Goal: Task Accomplishment & Management: Use online tool/utility

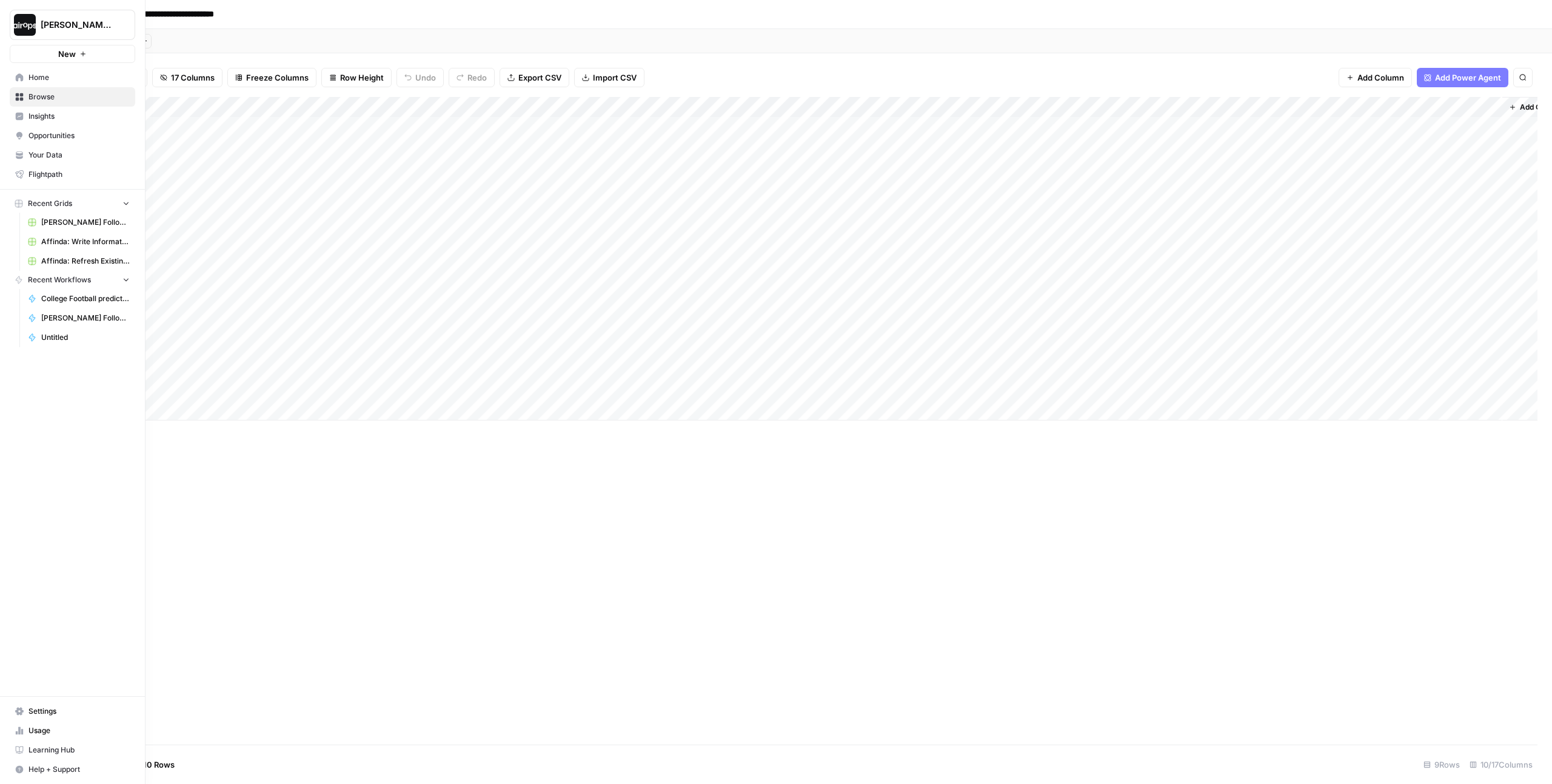
click at [20, 29] on img "Workspace: Dille-Sandbox" at bounding box center [25, 25] width 22 height 22
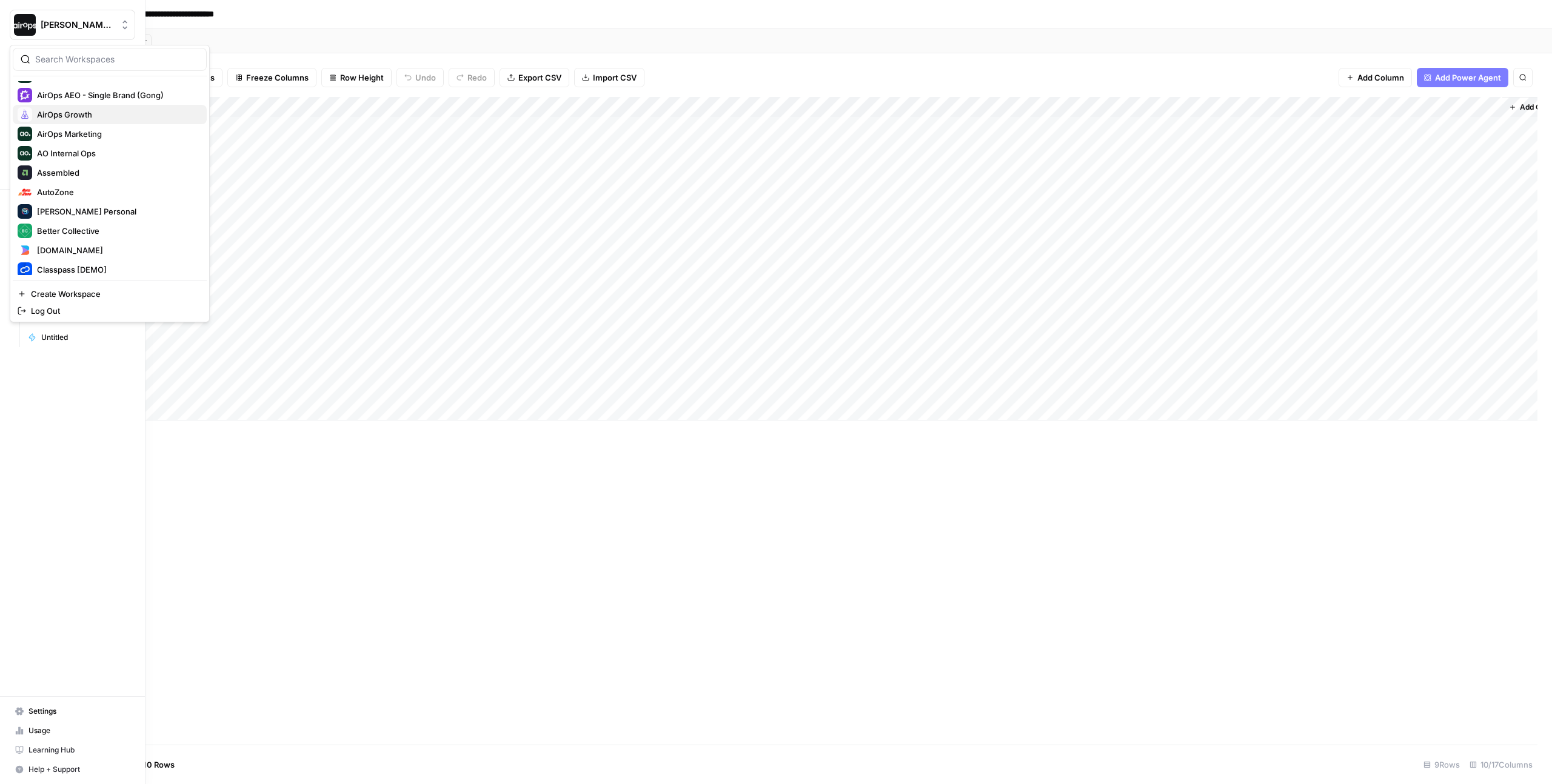
scroll to position [98, 0]
click at [80, 169] on span "Assembled" at bounding box center [117, 167] width 160 height 12
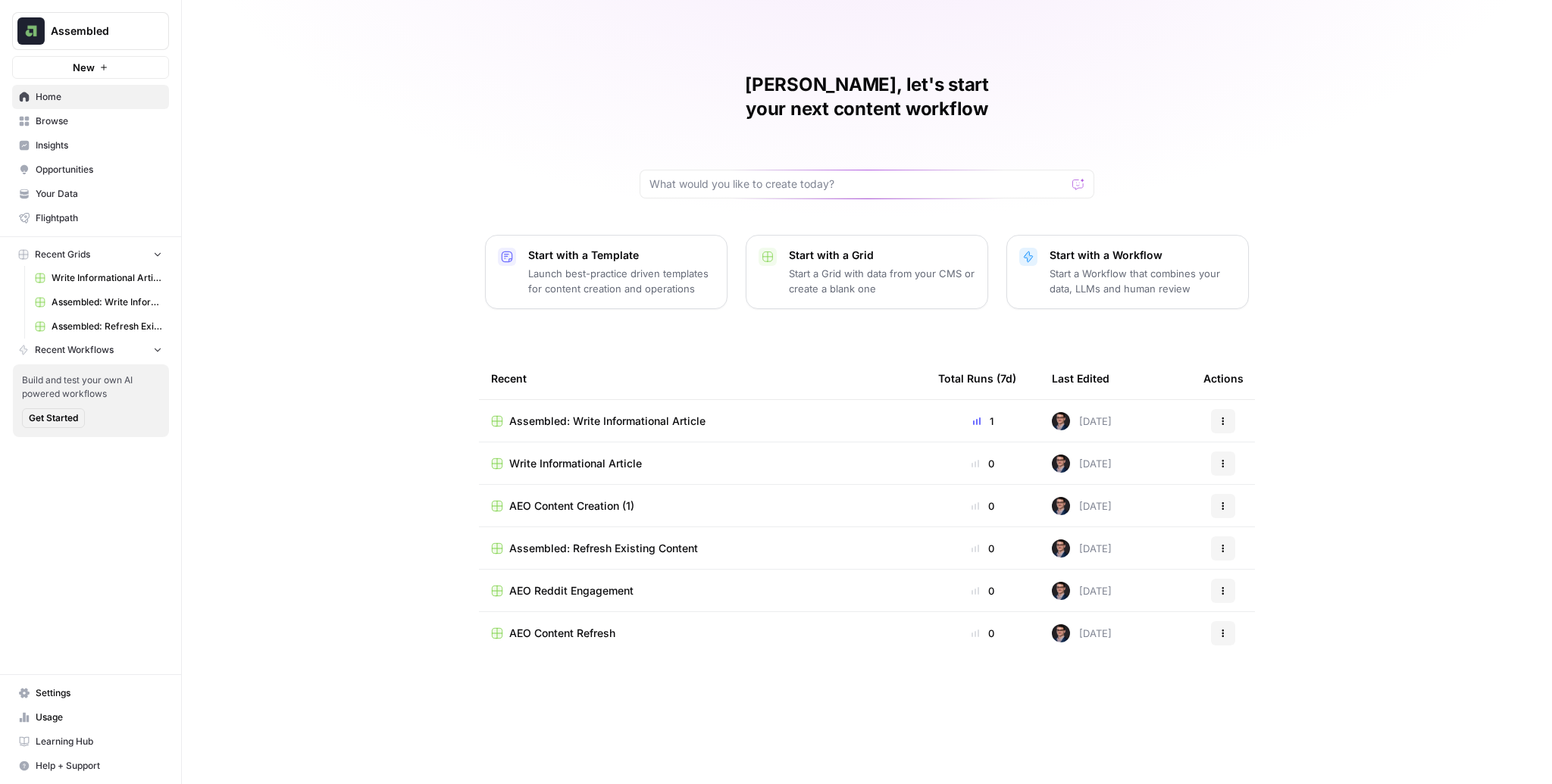
click at [65, 142] on span "Insights" at bounding box center [99, 145] width 127 height 14
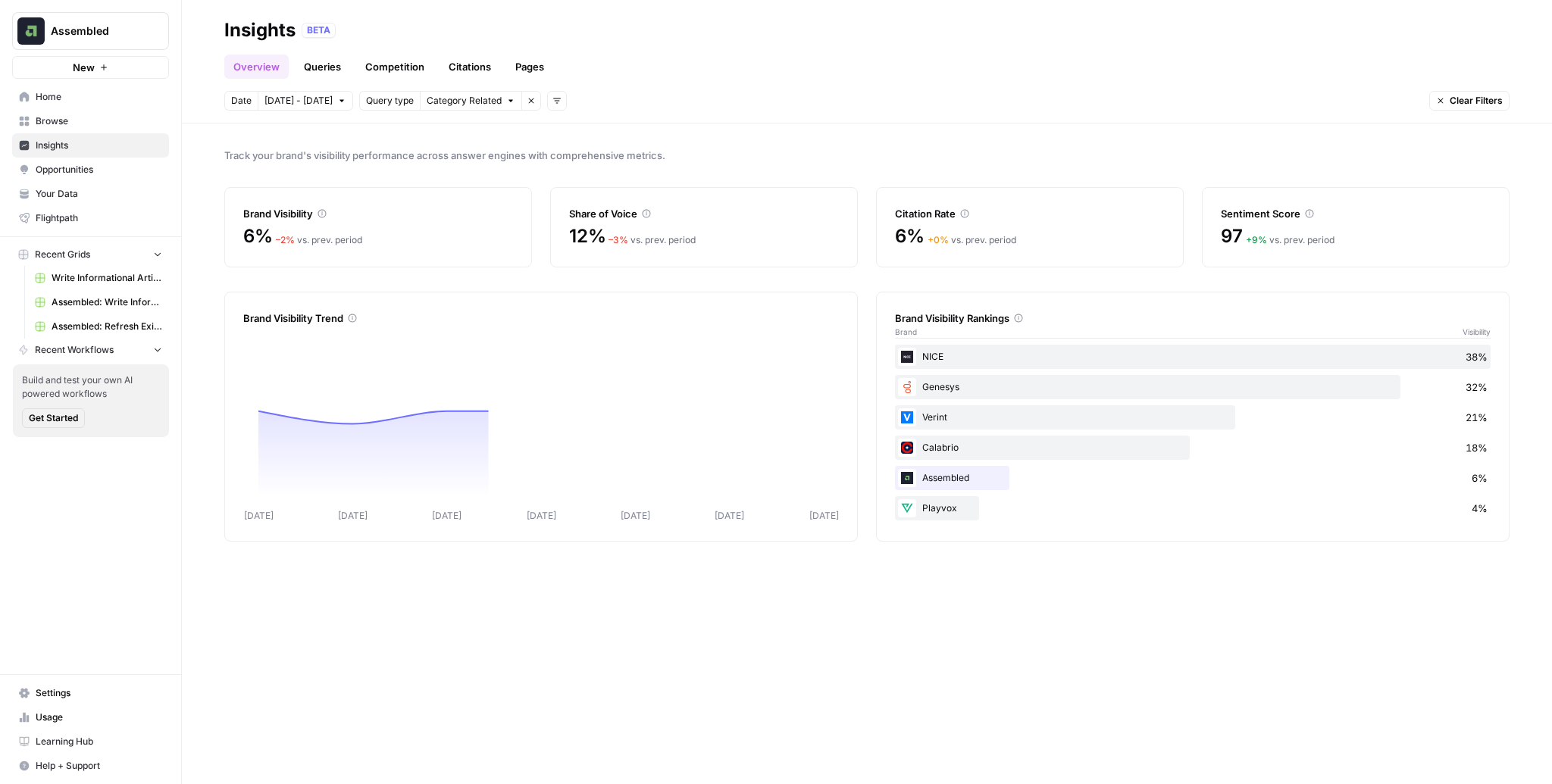
click at [778, 137] on div "Track your brand's visibility performance across answer engines with comprehens…" at bounding box center [867, 454] width 1371 height 661
click at [85, 25] on span "Assembled" at bounding box center [96, 31] width 91 height 15
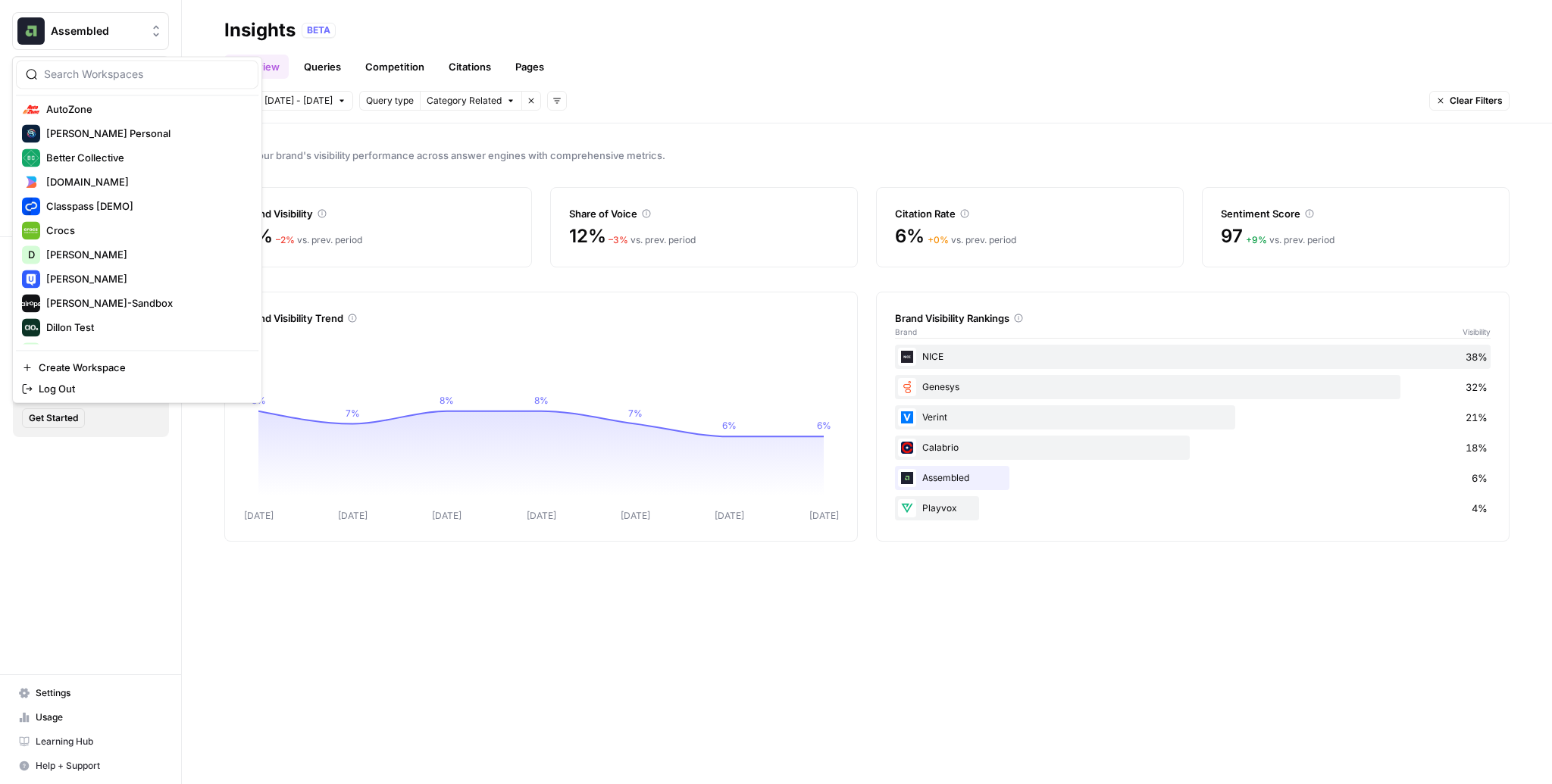
scroll to position [260, 0]
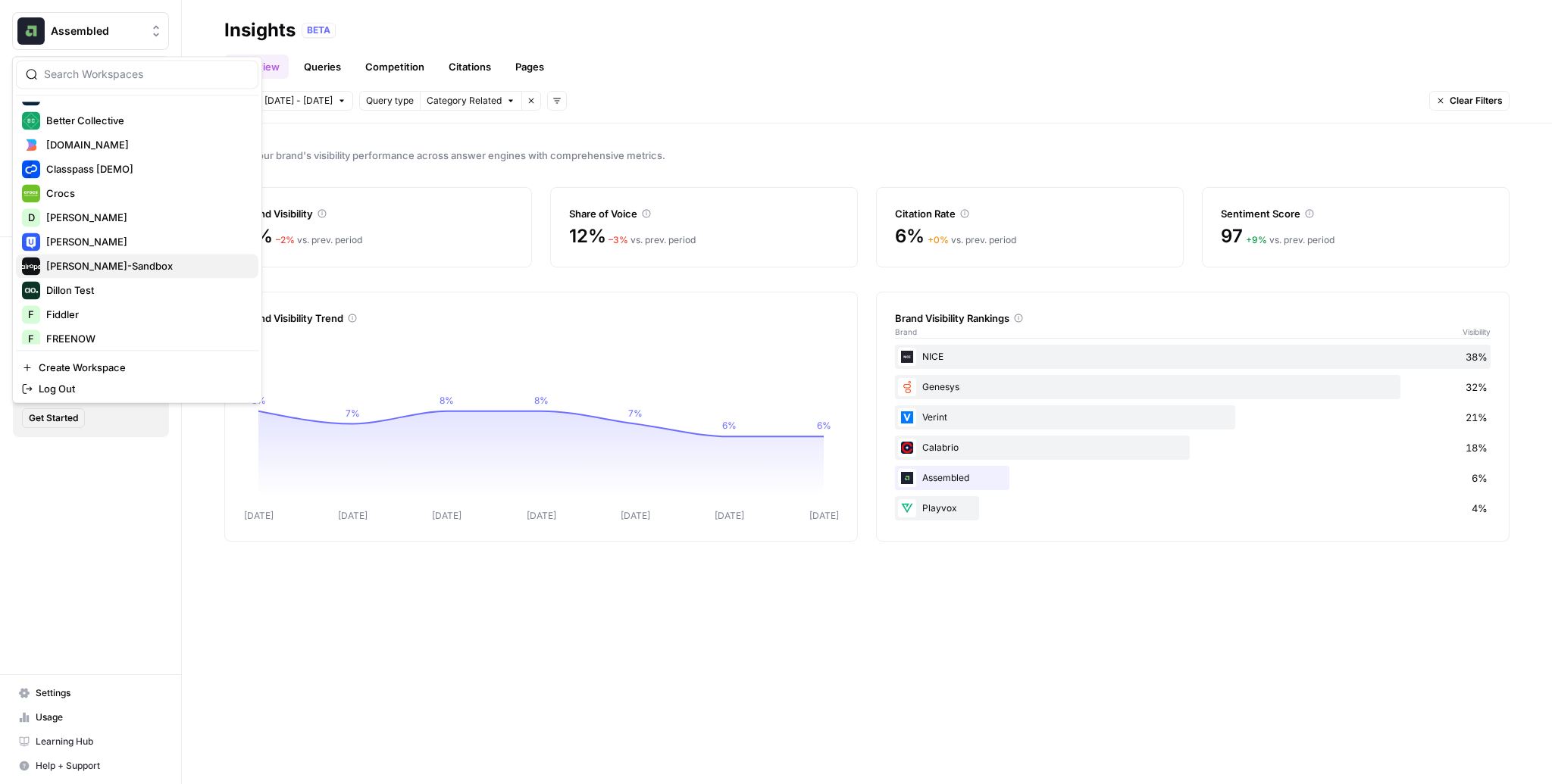
click at [106, 263] on span "[PERSON_NAME]-Sandbox" at bounding box center [146, 265] width 200 height 15
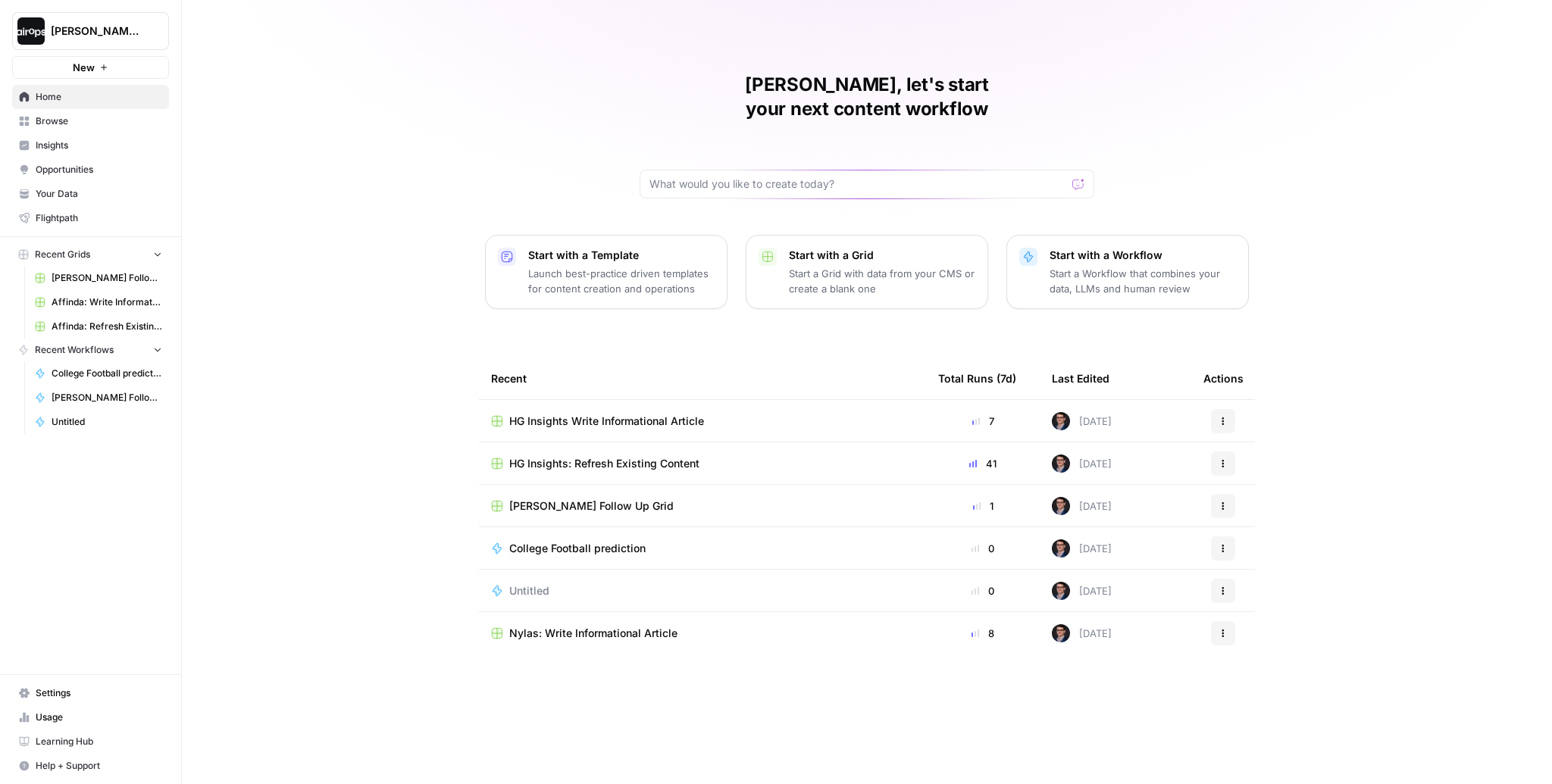
click at [78, 196] on span "Your Data" at bounding box center [99, 194] width 127 height 14
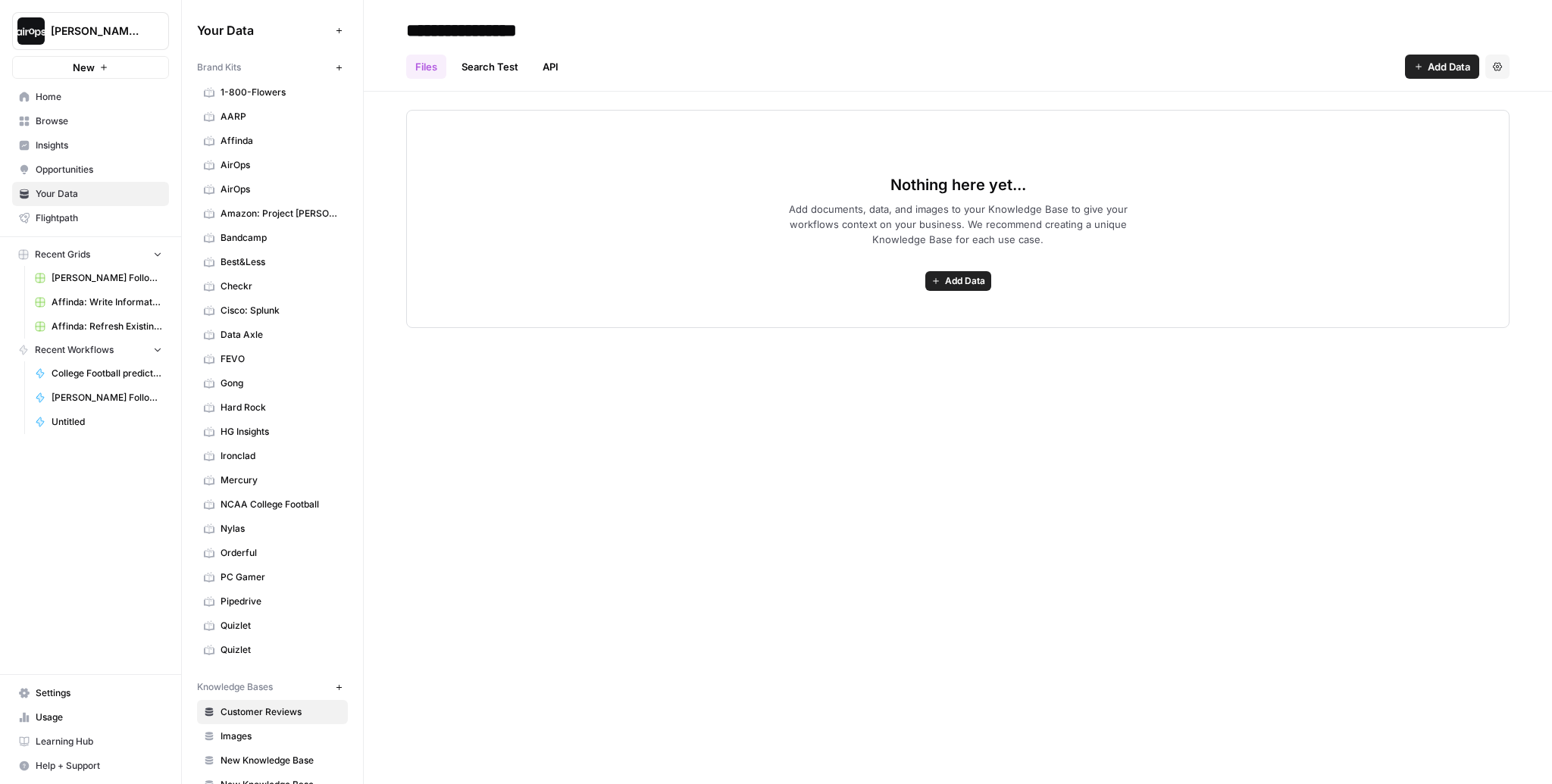
click at [244, 428] on span "HG Insights" at bounding box center [281, 432] width 120 height 14
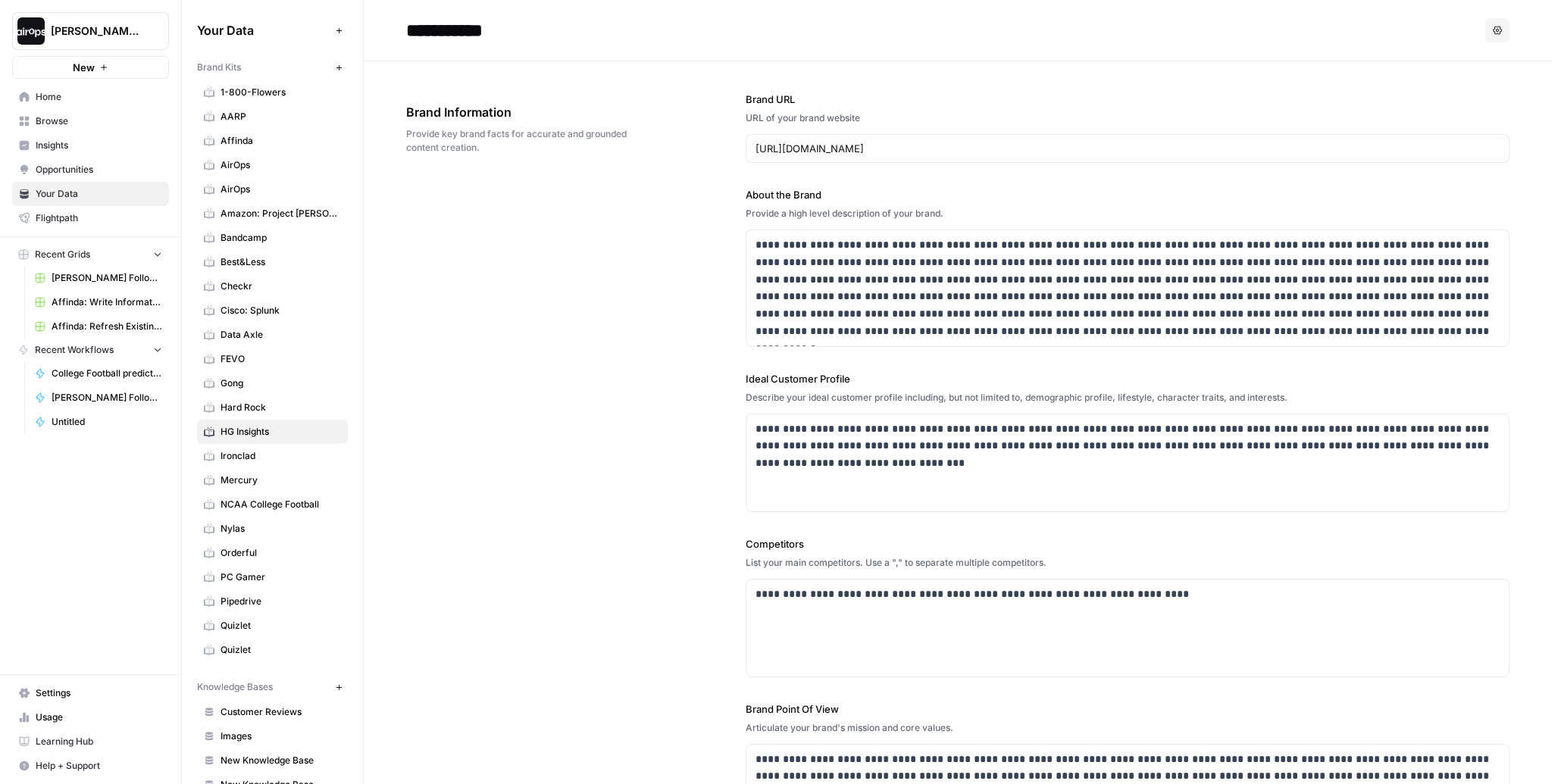
click at [612, 405] on div "**********" at bounding box center [958, 467] width 1104 height 812
click at [48, 98] on span "Home" at bounding box center [99, 97] width 127 height 14
click at [49, 98] on span "Home" at bounding box center [99, 97] width 127 height 14
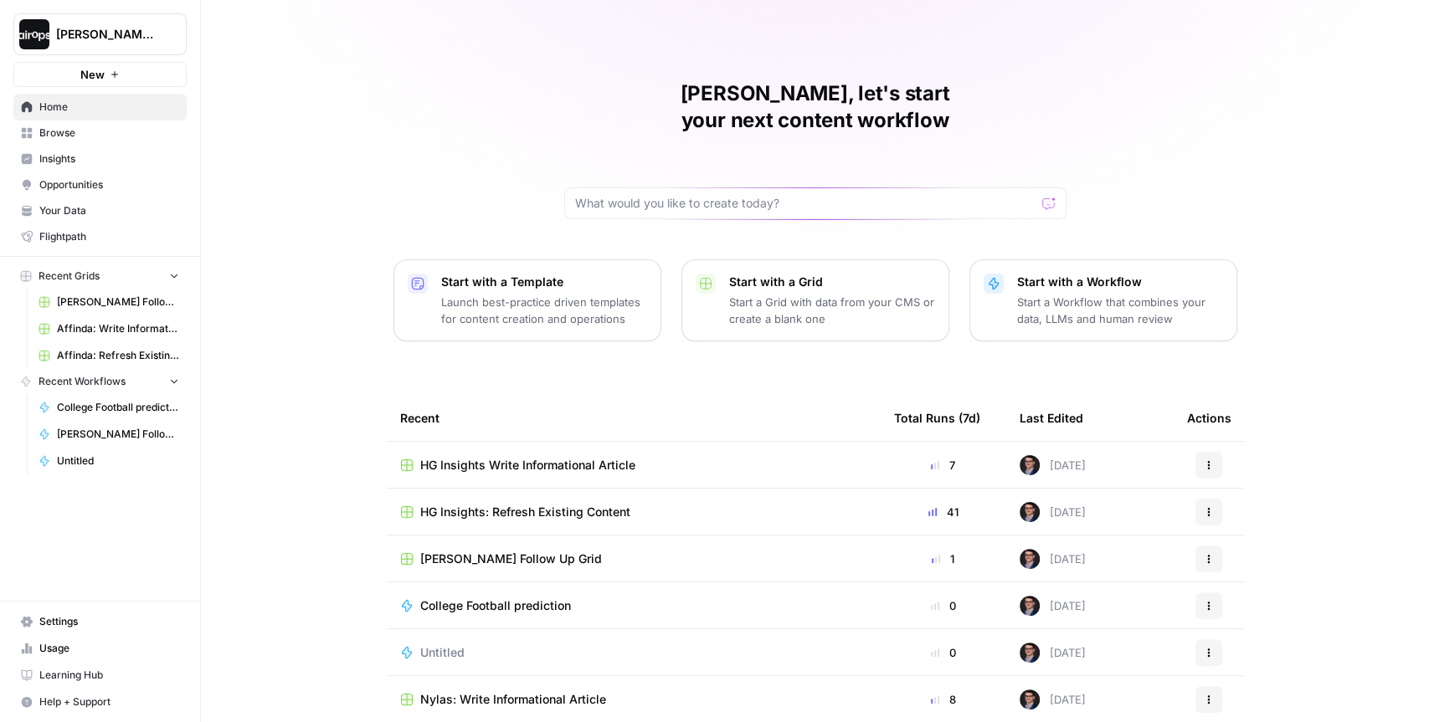
click at [350, 330] on div "Mike, let's start your next content workflow Start with a Template Launch best-…" at bounding box center [815, 398] width 1228 height 797
click at [322, 227] on div "Mike, let's start your next content workflow Start with a Template Launch best-…" at bounding box center [815, 398] width 1228 height 797
click at [67, 208] on span "Your Data" at bounding box center [109, 210] width 140 height 15
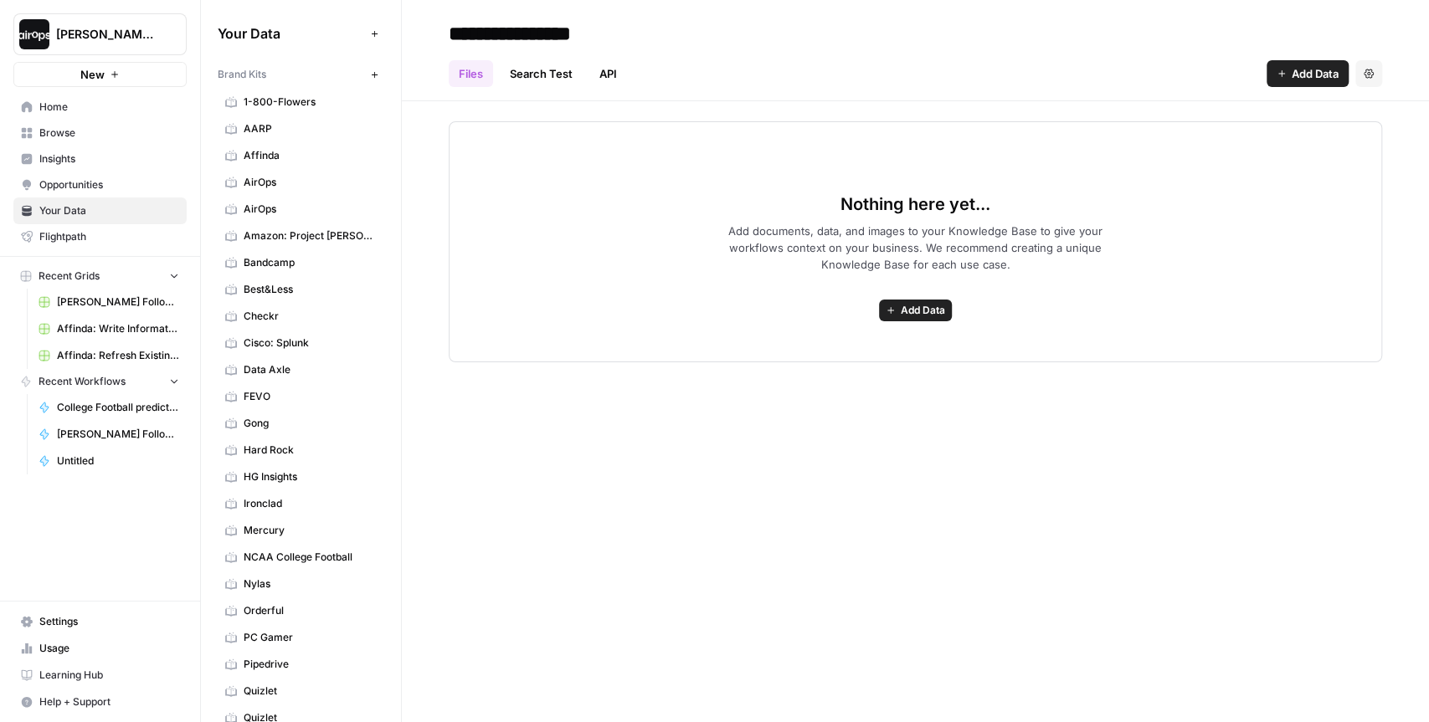
click at [302, 473] on span "HG Insights" at bounding box center [310, 477] width 133 height 15
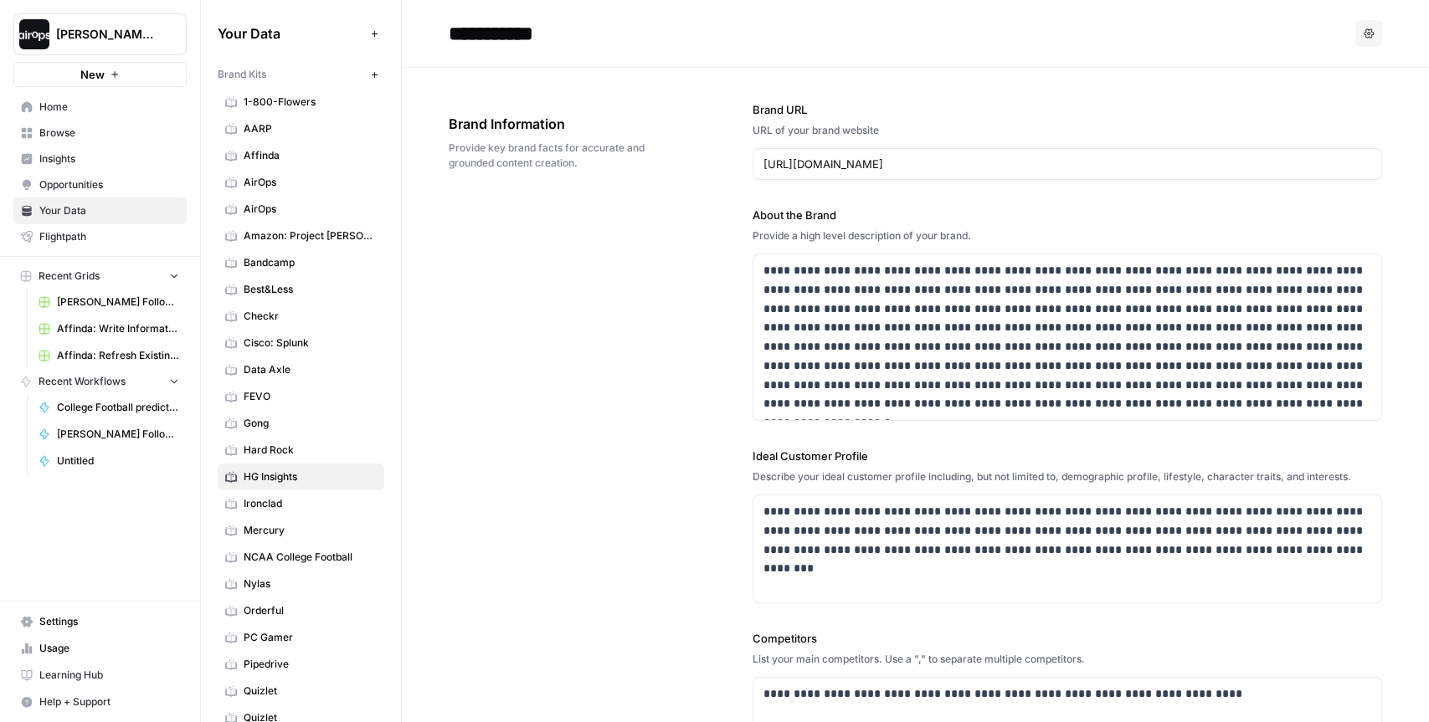
drag, startPoint x: 281, startPoint y: 78, endPoint x: 214, endPoint y: 77, distance: 67.0
click at [214, 77] on div "Your Data Add Data Brand Kits New 1-800-Flowers AARP Affinda AirOps AirOps Amaz…" at bounding box center [301, 361] width 200 height 722
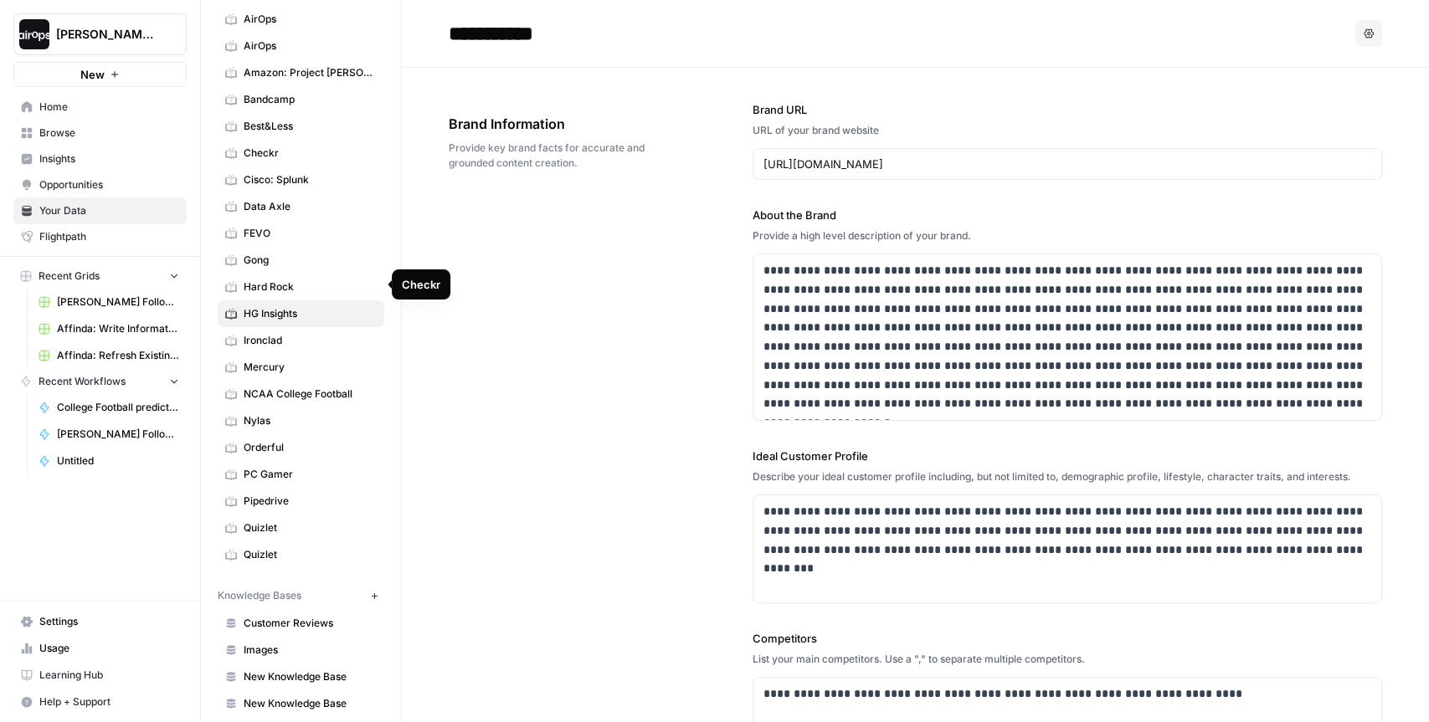
scroll to position [192, 0]
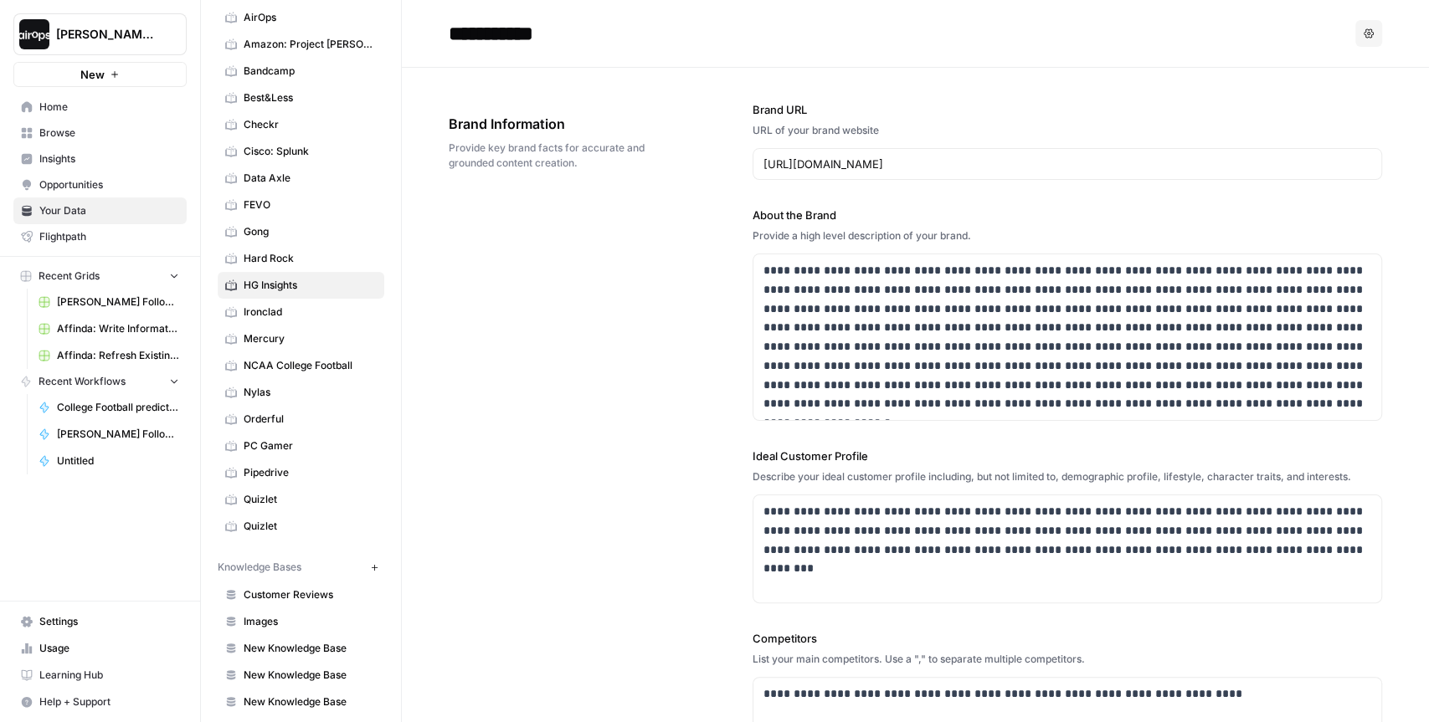
drag, startPoint x: 318, startPoint y: 558, endPoint x: 211, endPoint y: 557, distance: 107.2
click at [211, 557] on div "Your Data Add Data Brand Kits New 1-800-Flowers AARP Affinda AirOps AirOps Amaz…" at bounding box center [301, 361] width 200 height 722
click at [486, 347] on div "**********" at bounding box center [915, 535] width 933 height 935
click at [711, 419] on div "**********" at bounding box center [915, 535] width 933 height 935
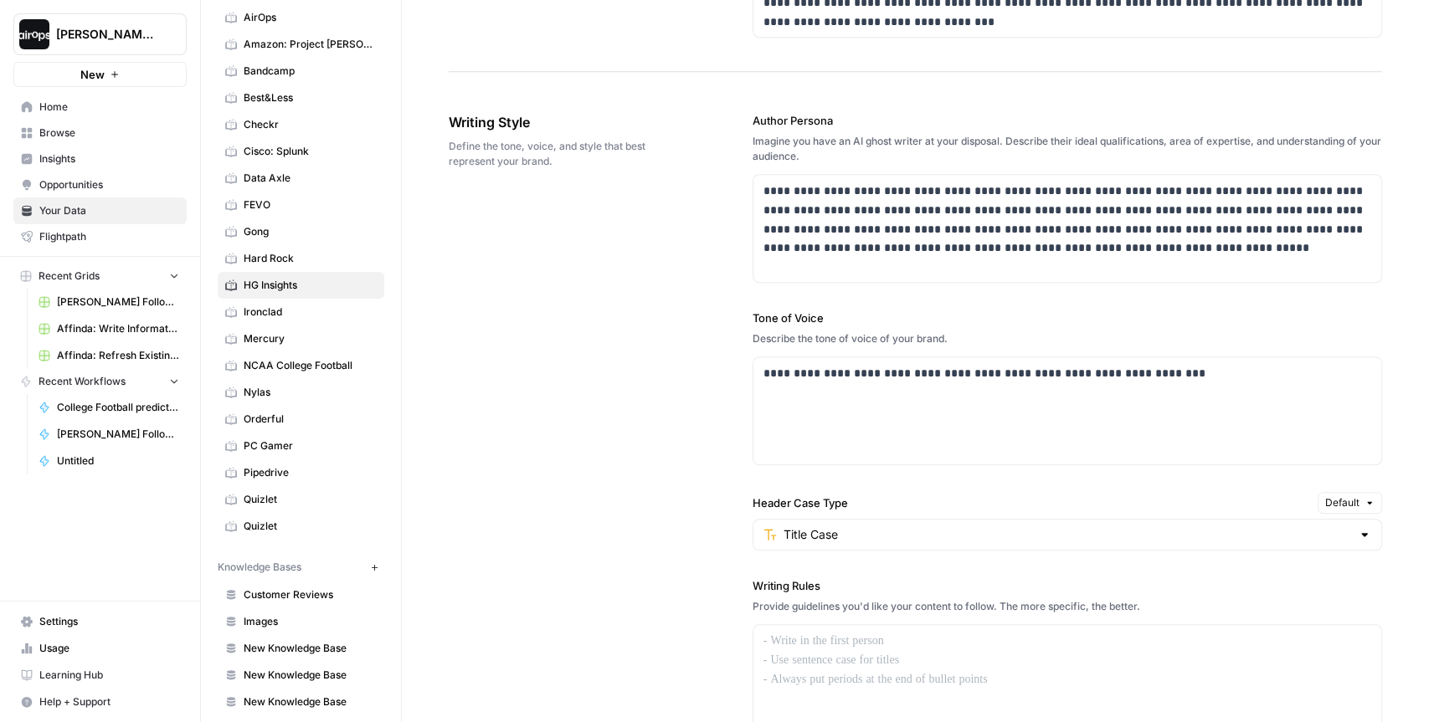
scroll to position [952, 0]
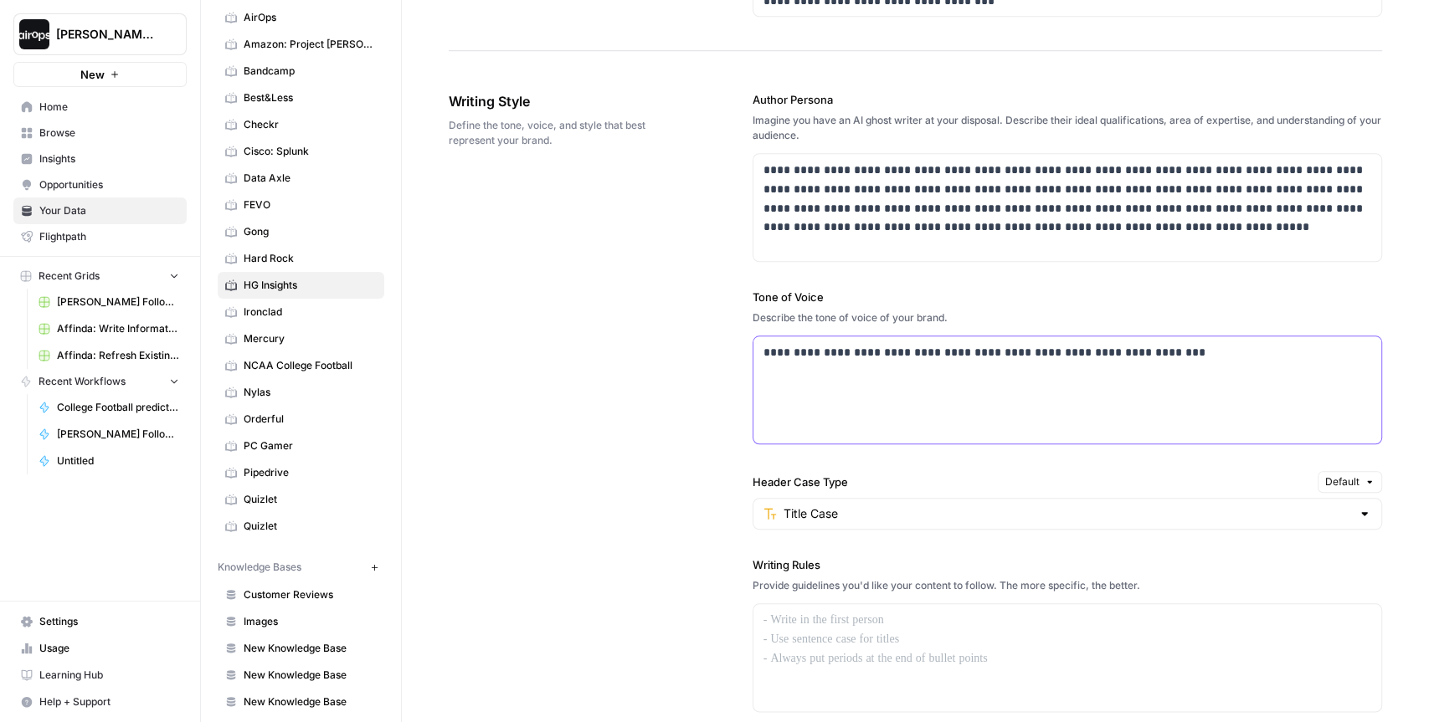
click at [1195, 367] on div "**********" at bounding box center [1067, 390] width 628 height 107
click at [1124, 234] on div "**********" at bounding box center [1067, 207] width 628 height 107
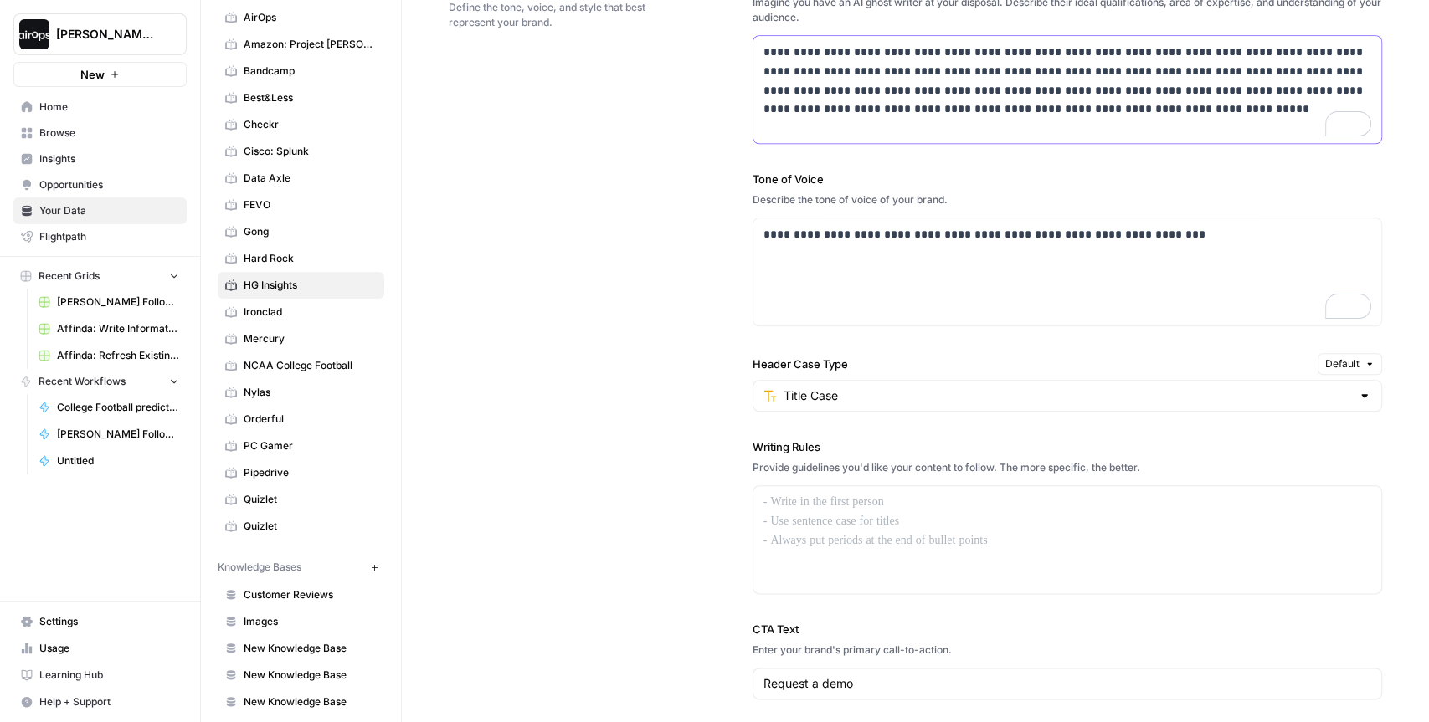
scroll to position [0, 0]
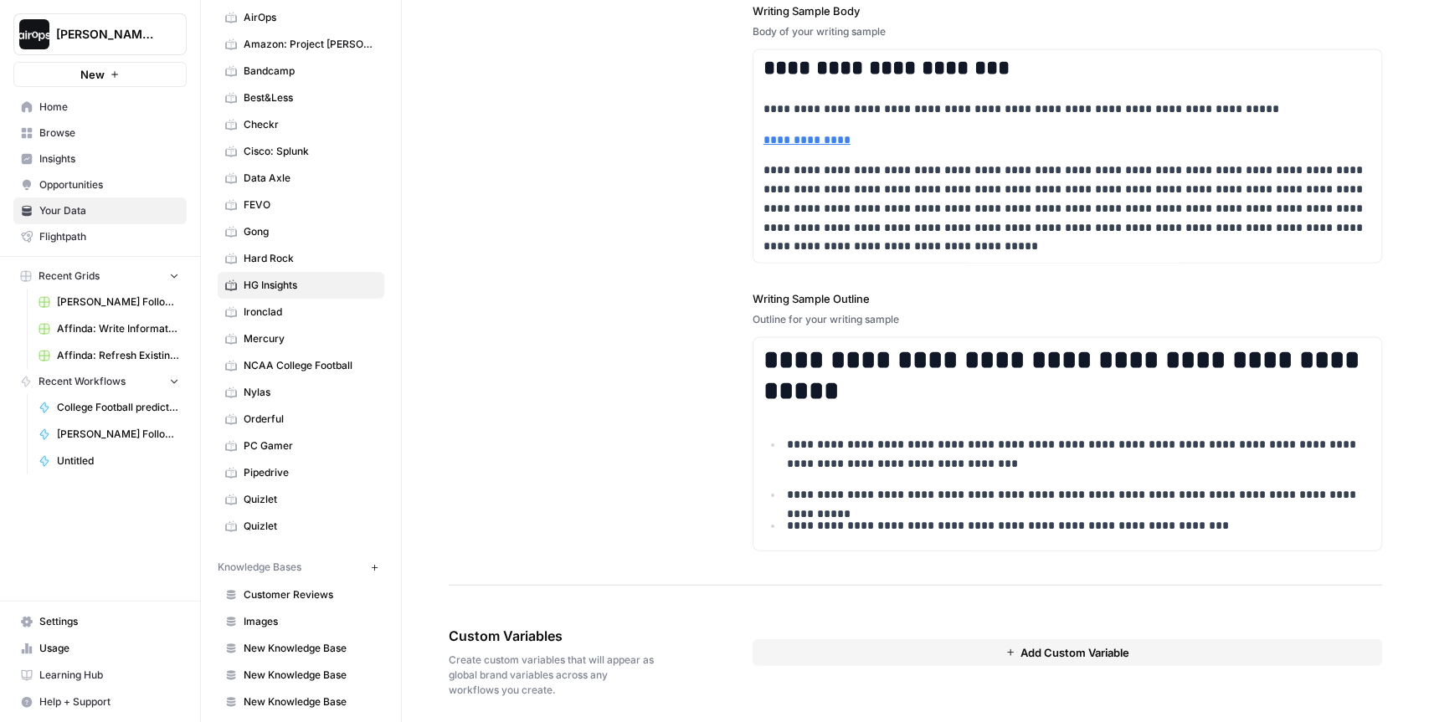
click at [816, 640] on button "Add Custom Variable" at bounding box center [1068, 653] width 630 height 27
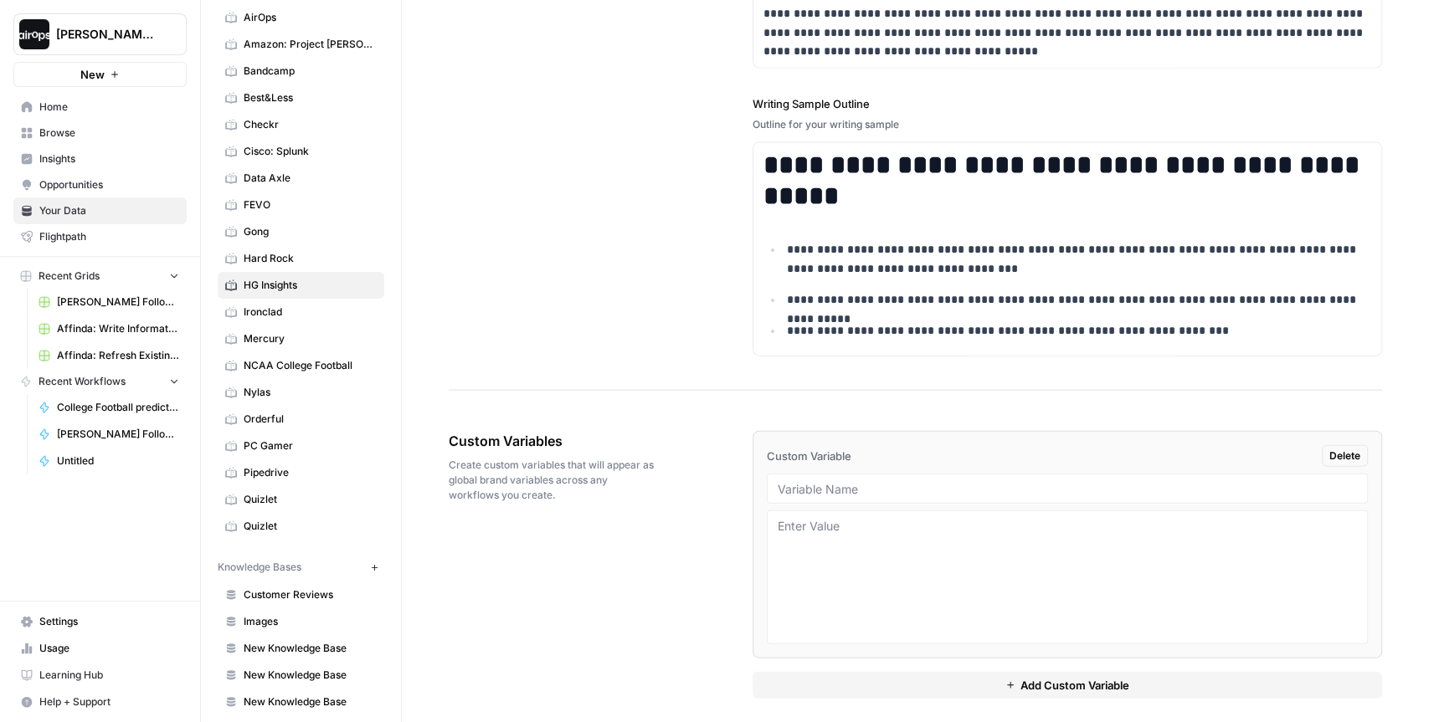
click at [697, 480] on div "Custom Variables Create custom variables that will appear as global brand varia…" at bounding box center [915, 565] width 933 height 335
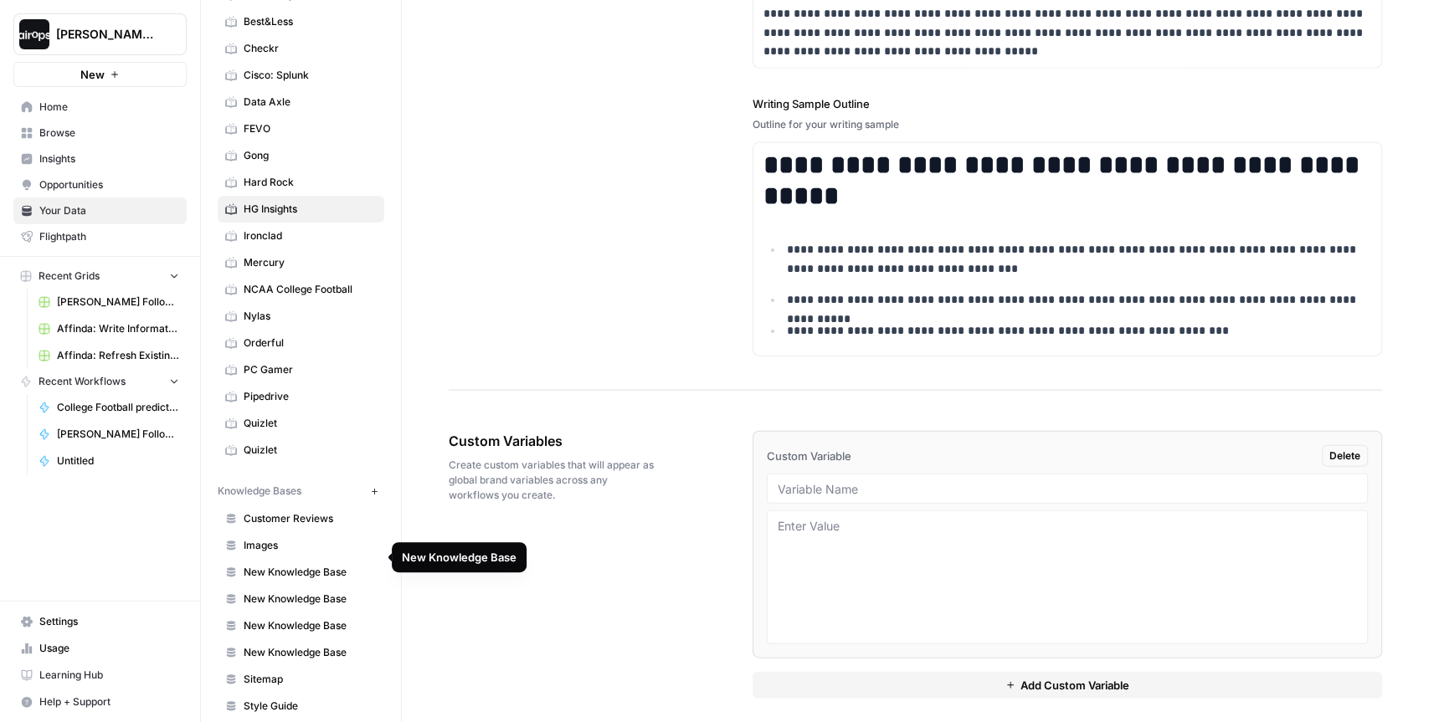
click at [326, 565] on span "New Knowledge Base" at bounding box center [310, 572] width 133 height 15
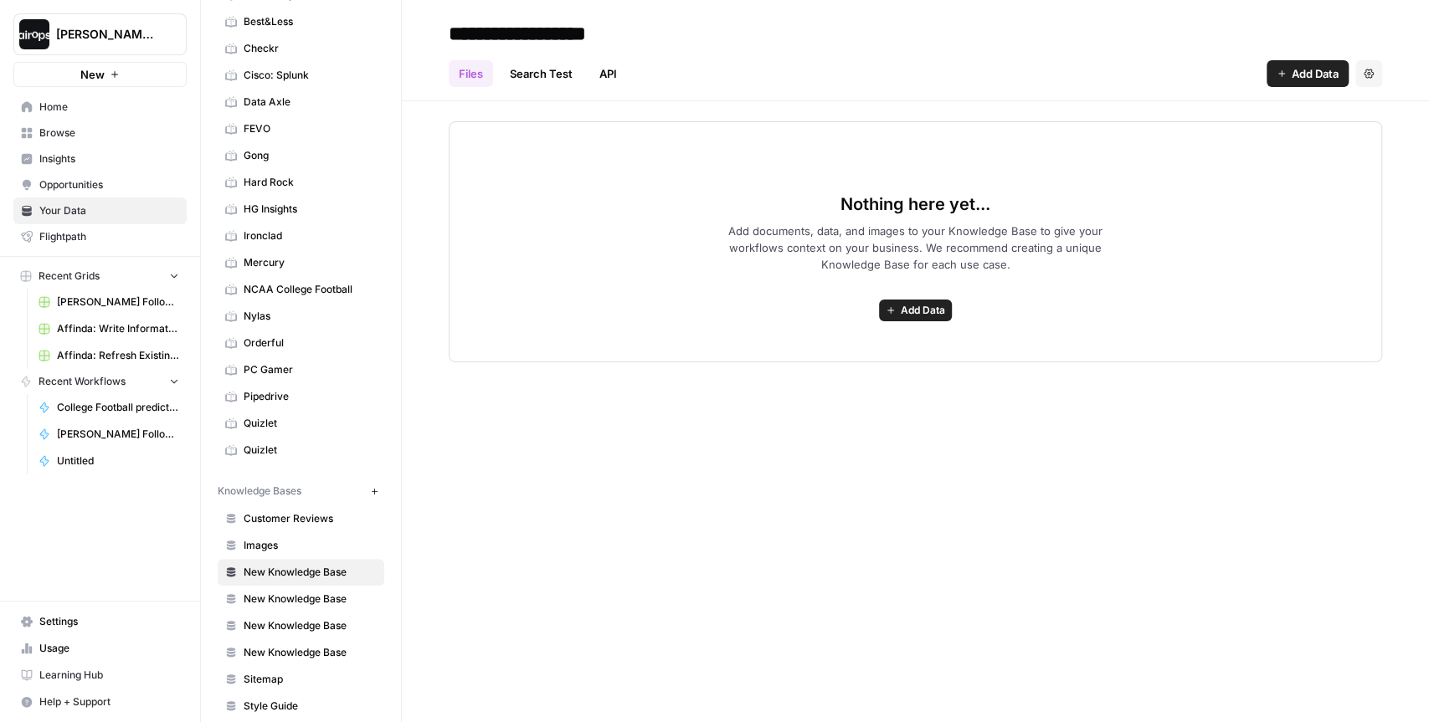
drag, startPoint x: 321, startPoint y: 482, endPoint x: 208, endPoint y: 482, distance: 113.9
click at [208, 482] on div "Your Data Add Data Brand Kits New 1-800-Flowers AARP Affinda AirOps AirOps Amaz…" at bounding box center [301, 361] width 200 height 722
click at [311, 511] on span "Customer Reviews" at bounding box center [310, 518] width 133 height 15
click at [271, 538] on span "Images" at bounding box center [310, 545] width 133 height 15
click at [280, 672] on span "Sitemap" at bounding box center [310, 679] width 133 height 15
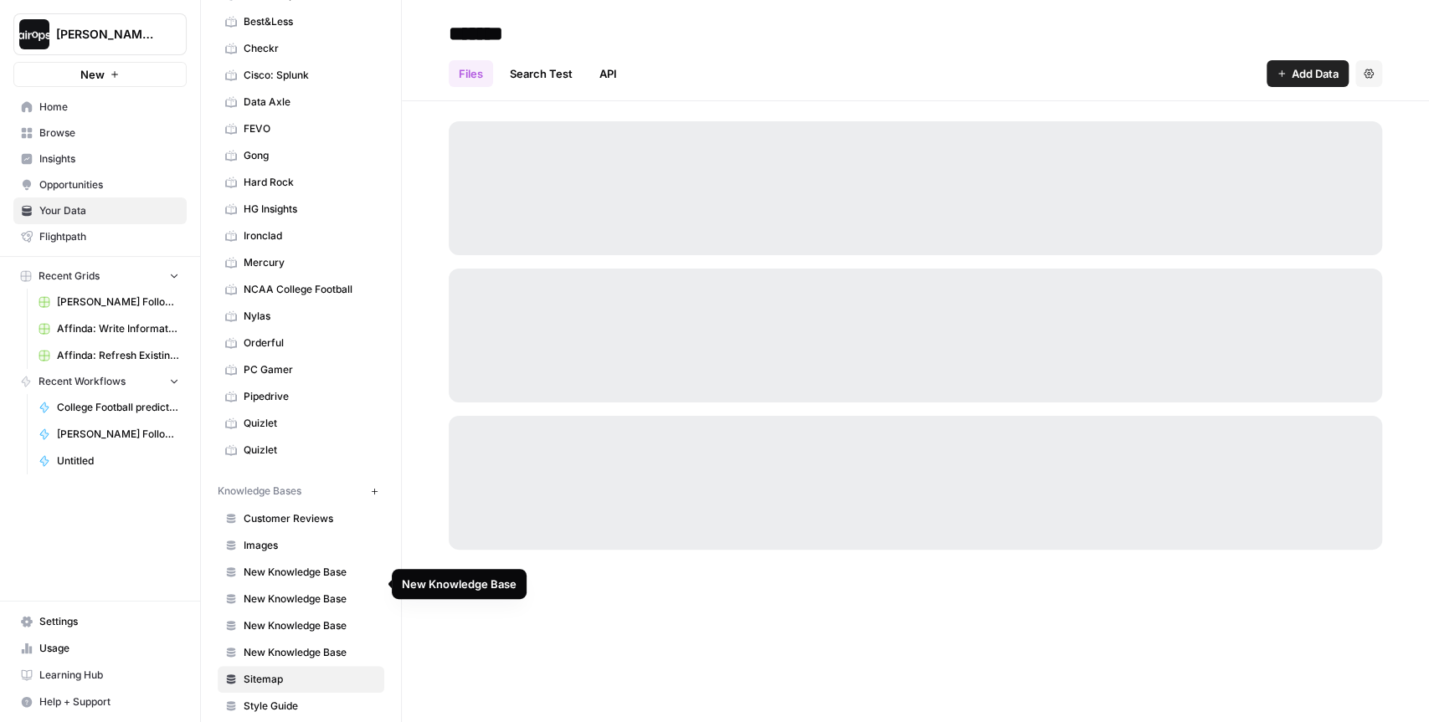
click at [309, 592] on span "New Knowledge Base" at bounding box center [310, 599] width 133 height 15
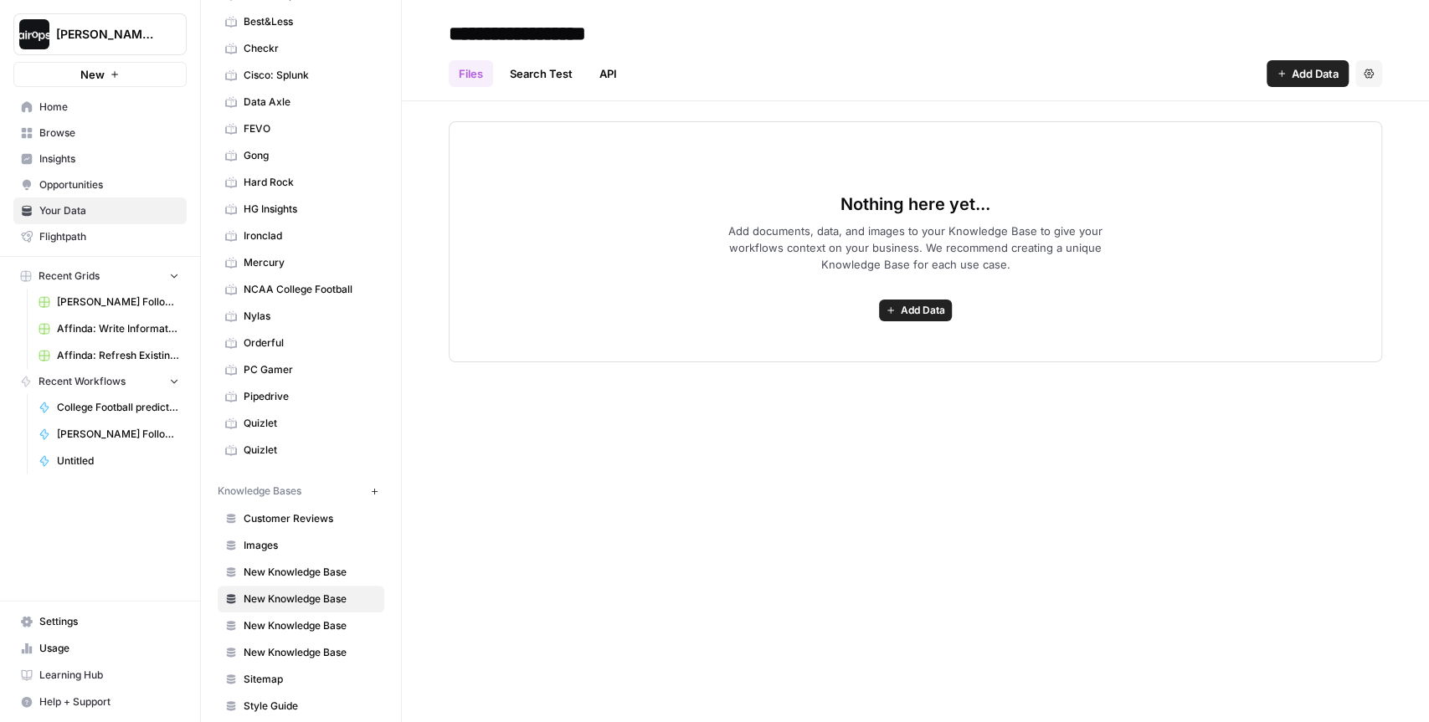
click at [904, 307] on span "Add Data" at bounding box center [923, 310] width 44 height 15
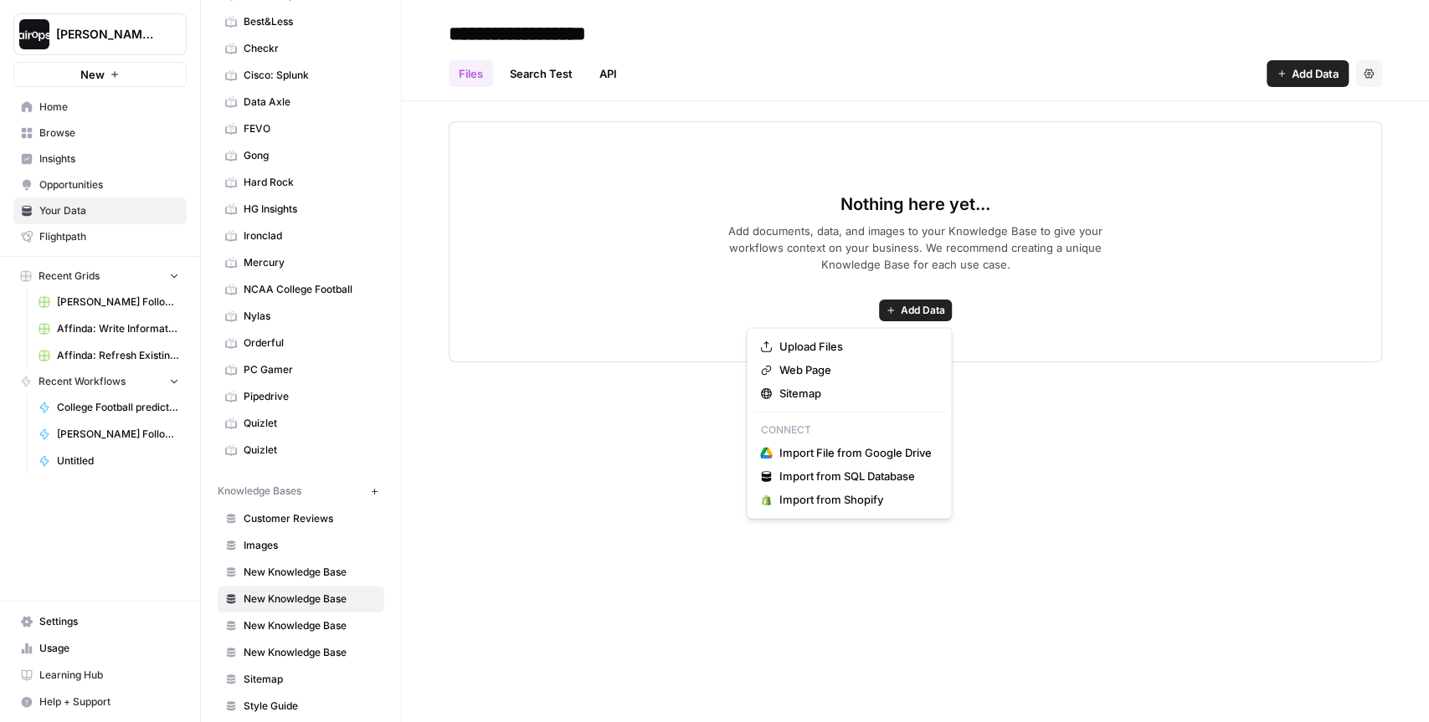
click at [566, 326] on div "Nothing here yet... Add documents, data, and images to your Knowledge Base to g…" at bounding box center [915, 241] width 933 height 241
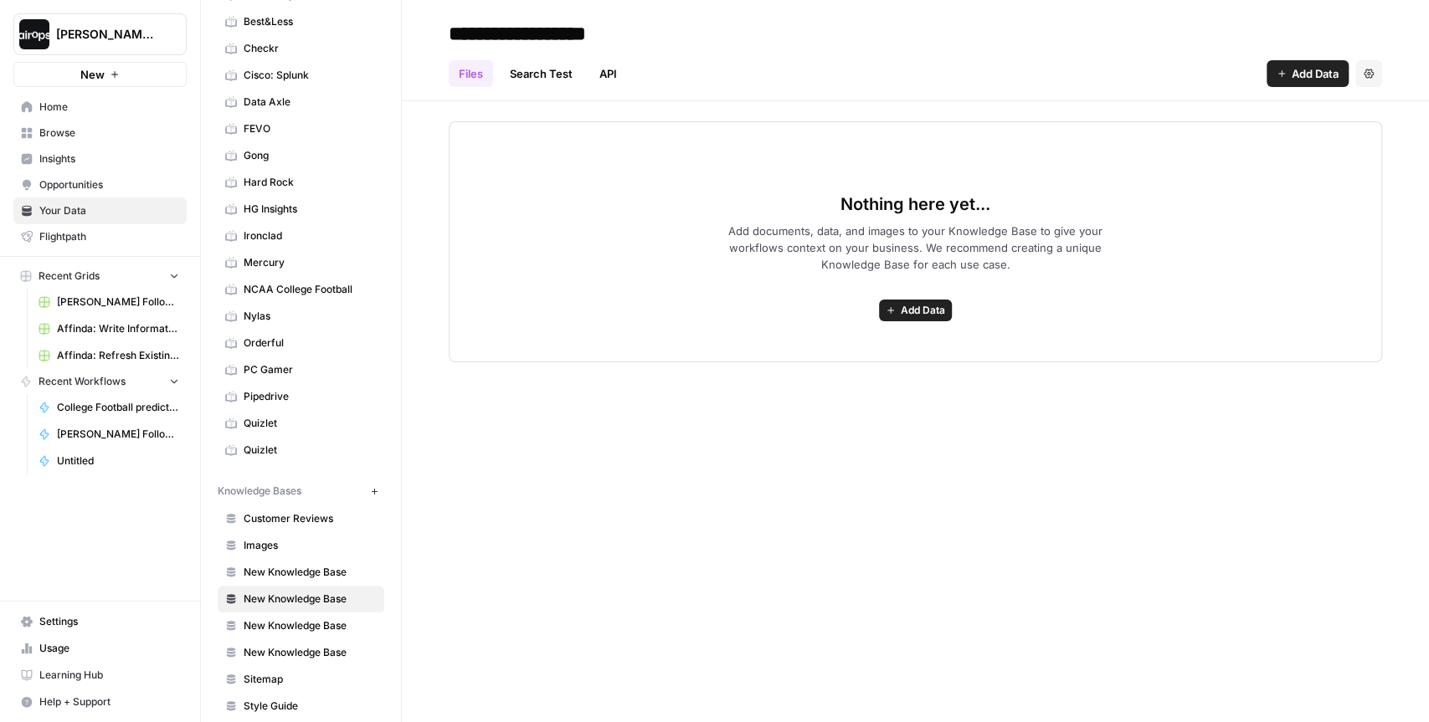
click at [74, 131] on span "Browse" at bounding box center [109, 133] width 140 height 15
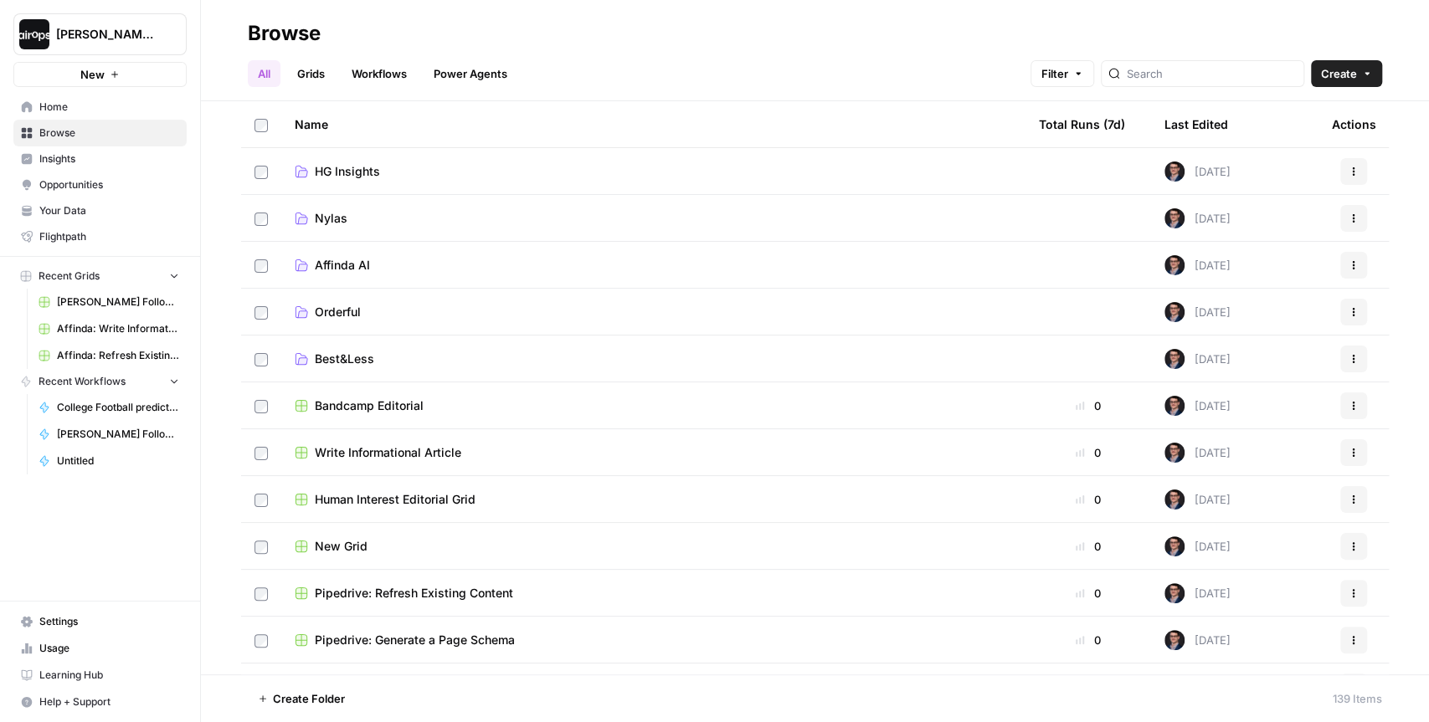
click at [352, 168] on span "HG Insights" at bounding box center [347, 171] width 65 height 17
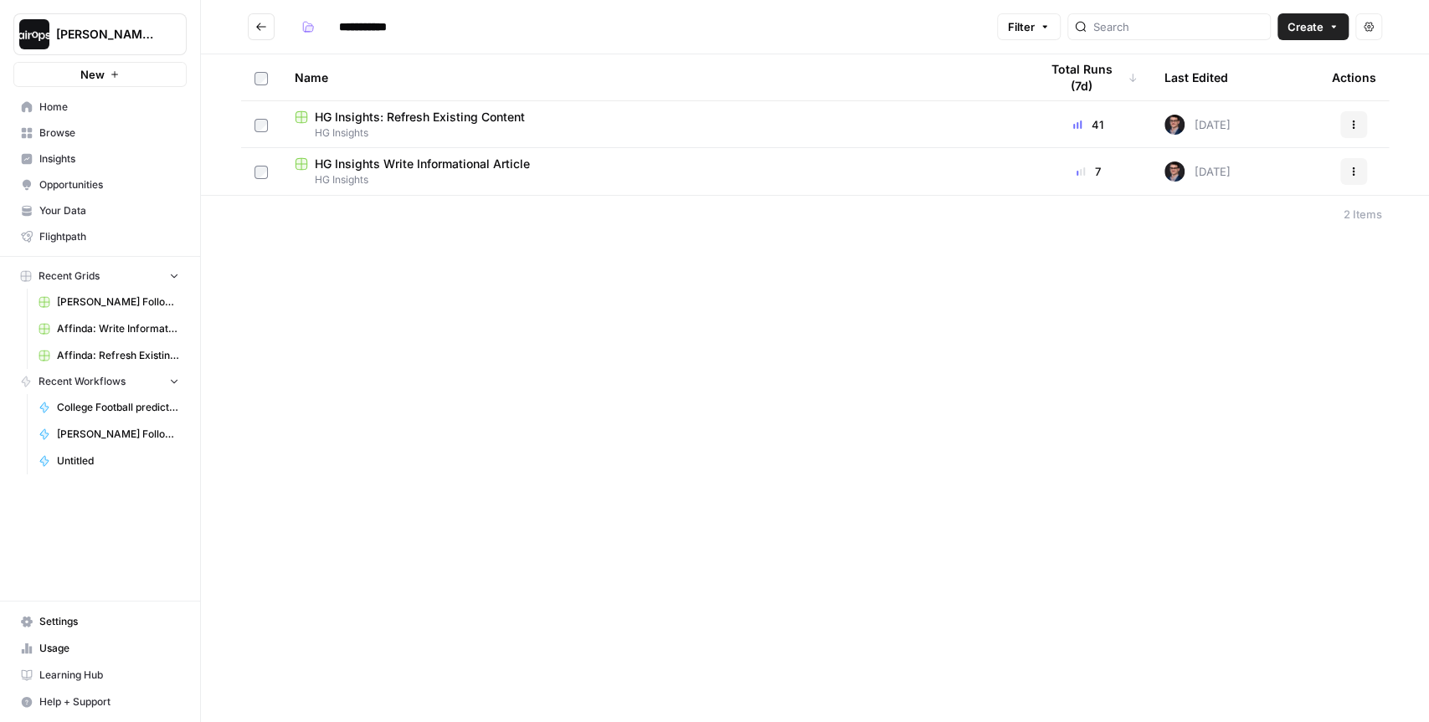
click at [455, 169] on span "HG Insights Write Informational Article" at bounding box center [422, 164] width 215 height 17
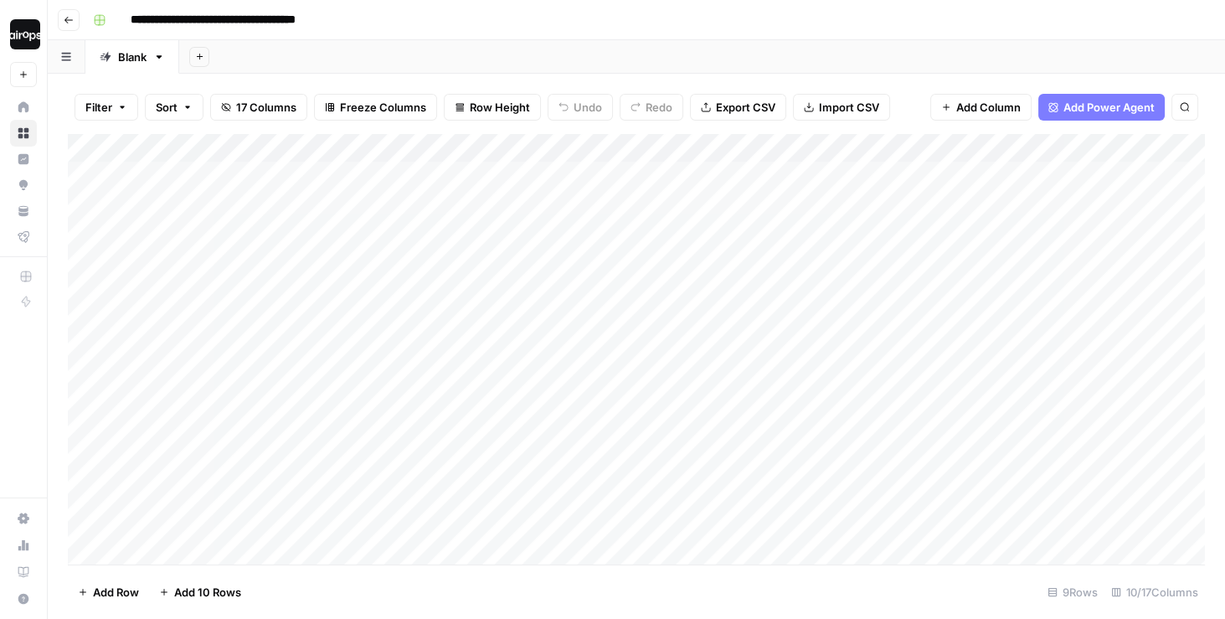
click at [448, 47] on div "Add Sheet" at bounding box center [702, 56] width 1046 height 33
drag, startPoint x: 252, startPoint y: 188, endPoint x: 202, endPoint y: 470, distance: 286.6
click at [202, 470] on div "Add Column" at bounding box center [636, 349] width 1137 height 431
click at [201, 373] on div "Add Column" at bounding box center [636, 349] width 1137 height 431
click at [269, 218] on div "Add Column" at bounding box center [636, 349] width 1137 height 431
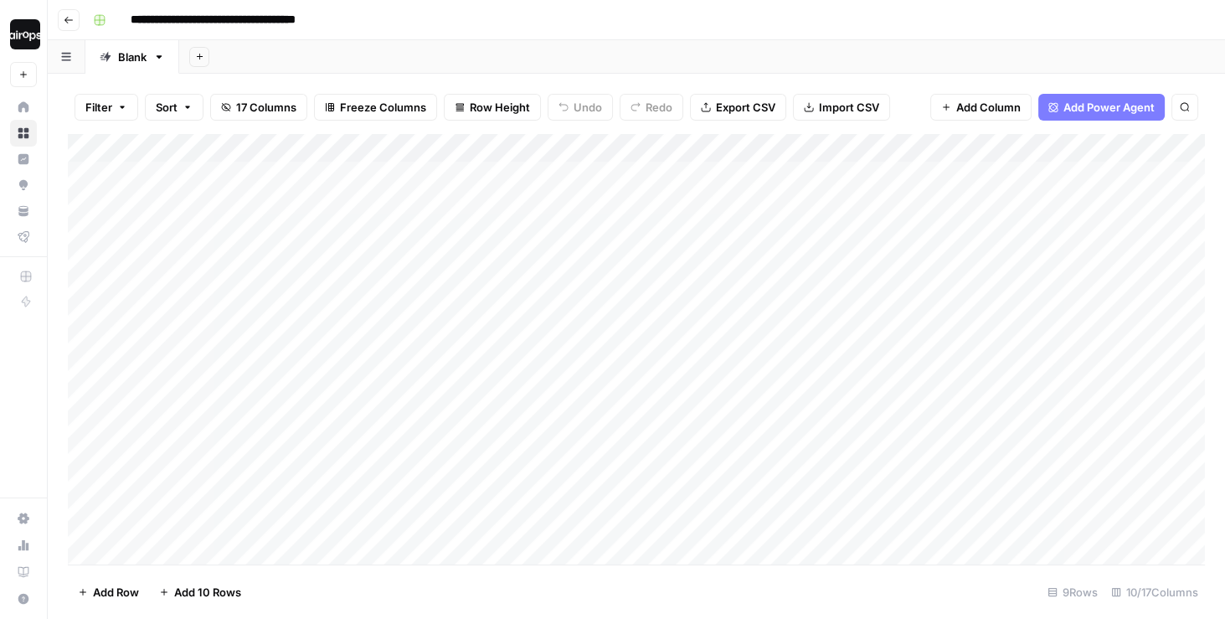
drag, startPoint x: 498, startPoint y: 181, endPoint x: 465, endPoint y: 436, distance: 257.4
click at [465, 436] on div "Add Column" at bounding box center [636, 349] width 1137 height 431
click at [306, 406] on div "Add Column" at bounding box center [636, 349] width 1137 height 431
click at [585, 306] on div "Add Column" at bounding box center [636, 349] width 1137 height 431
click at [262, 302] on div "Add Column" at bounding box center [636, 349] width 1137 height 431
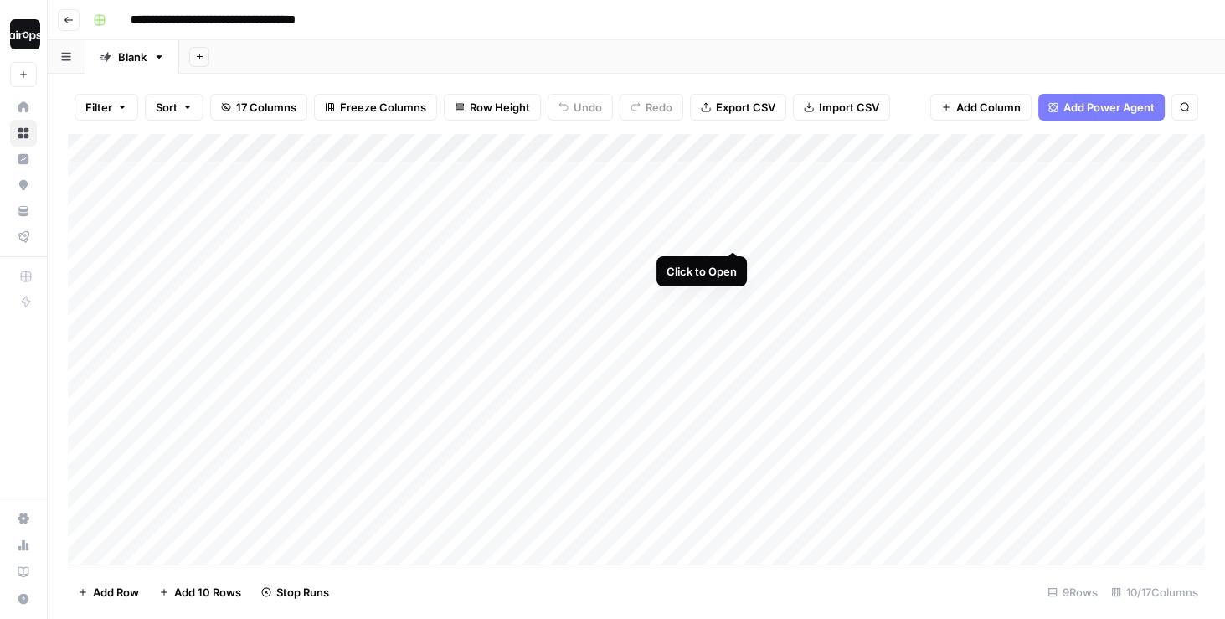
click at [733, 218] on div "Add Column" at bounding box center [636, 349] width 1137 height 431
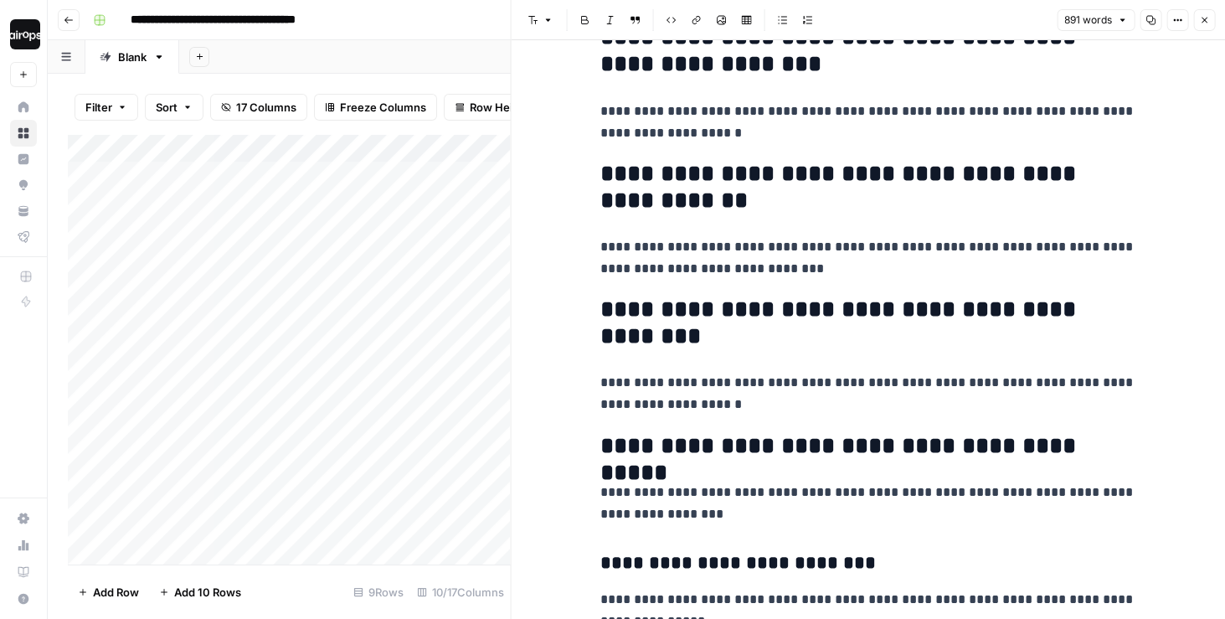
scroll to position [657, 0]
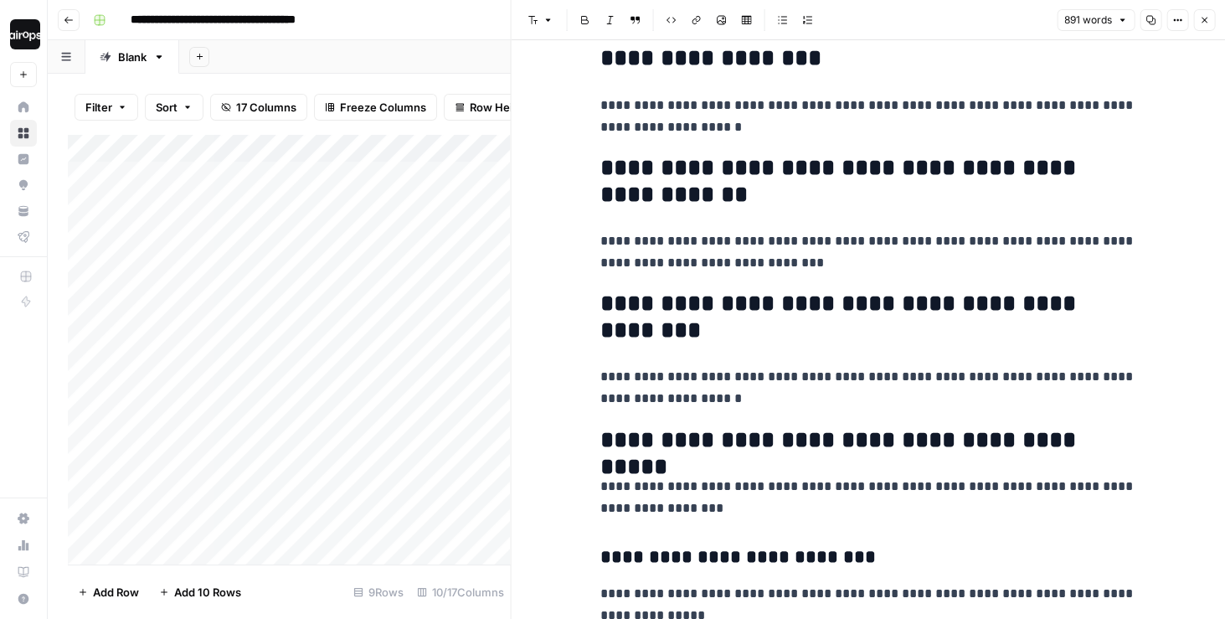
click at [1205, 26] on button "Close" at bounding box center [1204, 20] width 22 height 22
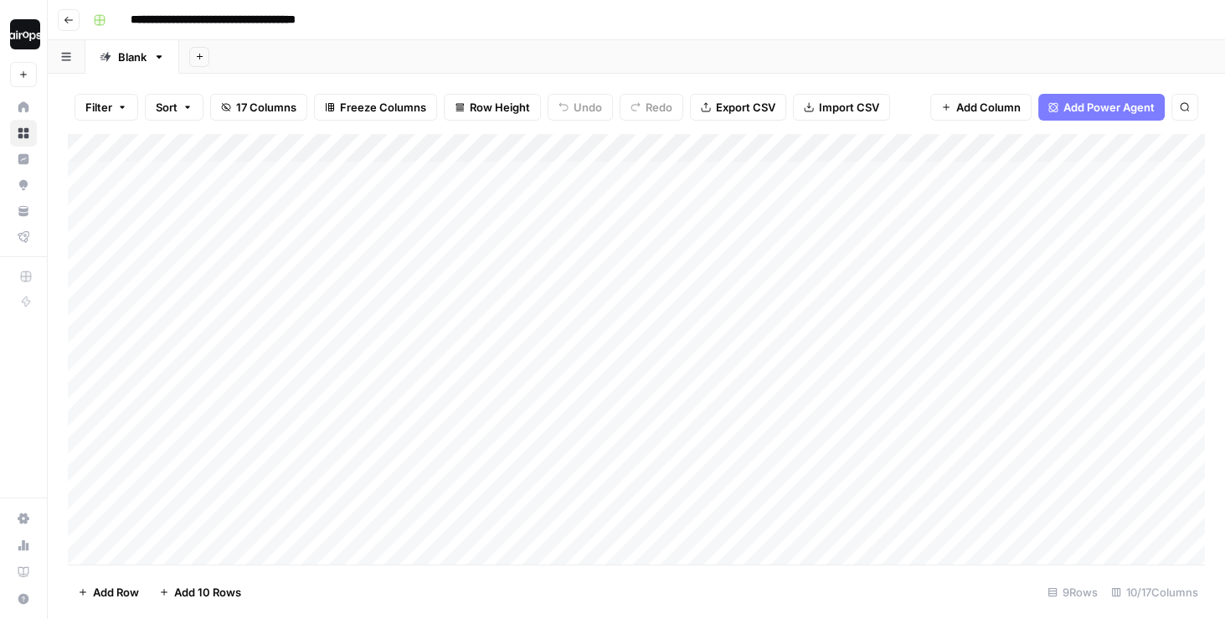
drag, startPoint x: 712, startPoint y: 171, endPoint x: 706, endPoint y: 316, distance: 144.9
click at [706, 316] on div "Add Column" at bounding box center [636, 349] width 1137 height 431
drag, startPoint x: 760, startPoint y: 188, endPoint x: 754, endPoint y: 301, distance: 113.2
click at [753, 301] on div "Add Column" at bounding box center [636, 349] width 1137 height 431
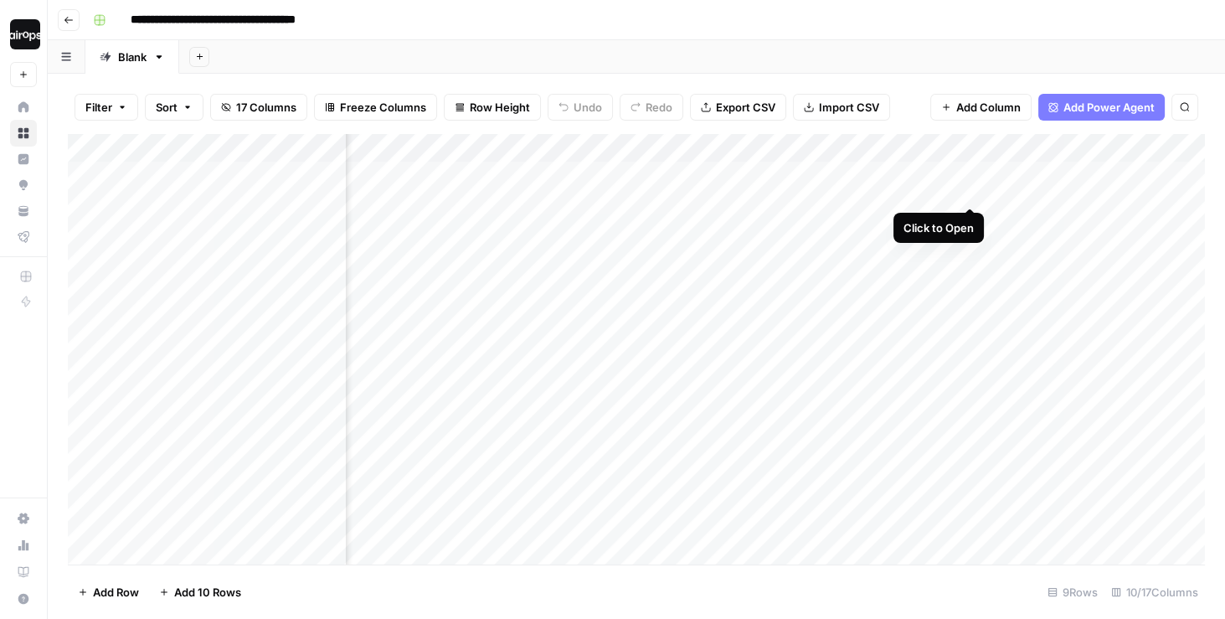
click at [969, 174] on div "Add Column" at bounding box center [636, 349] width 1137 height 431
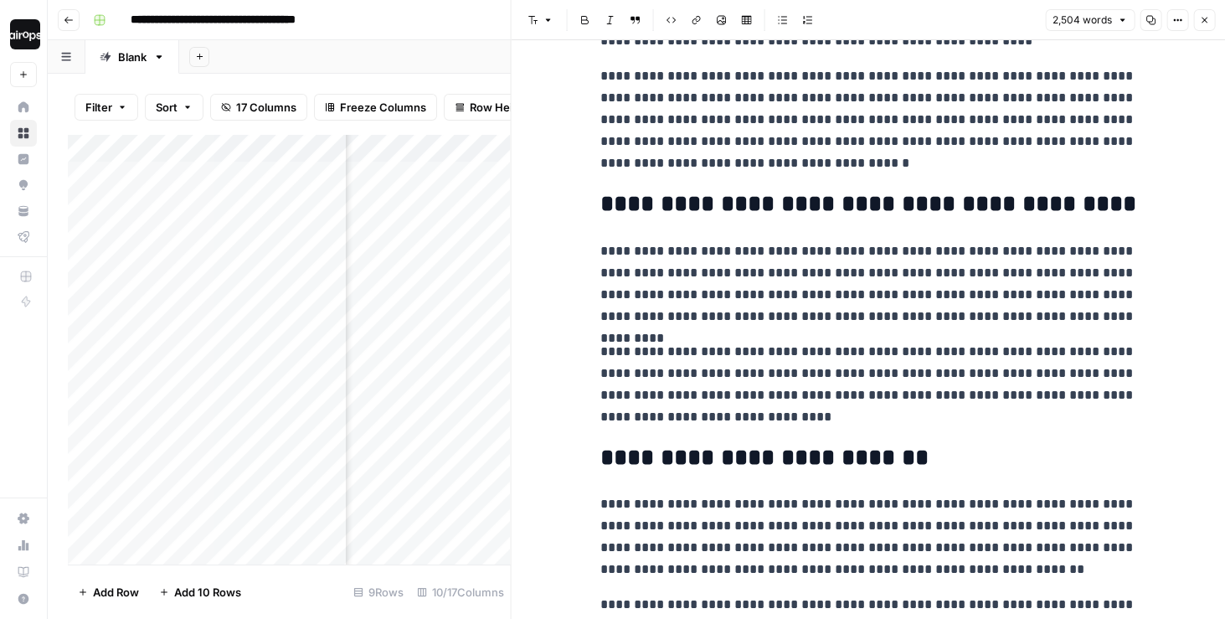
scroll to position [218, 0]
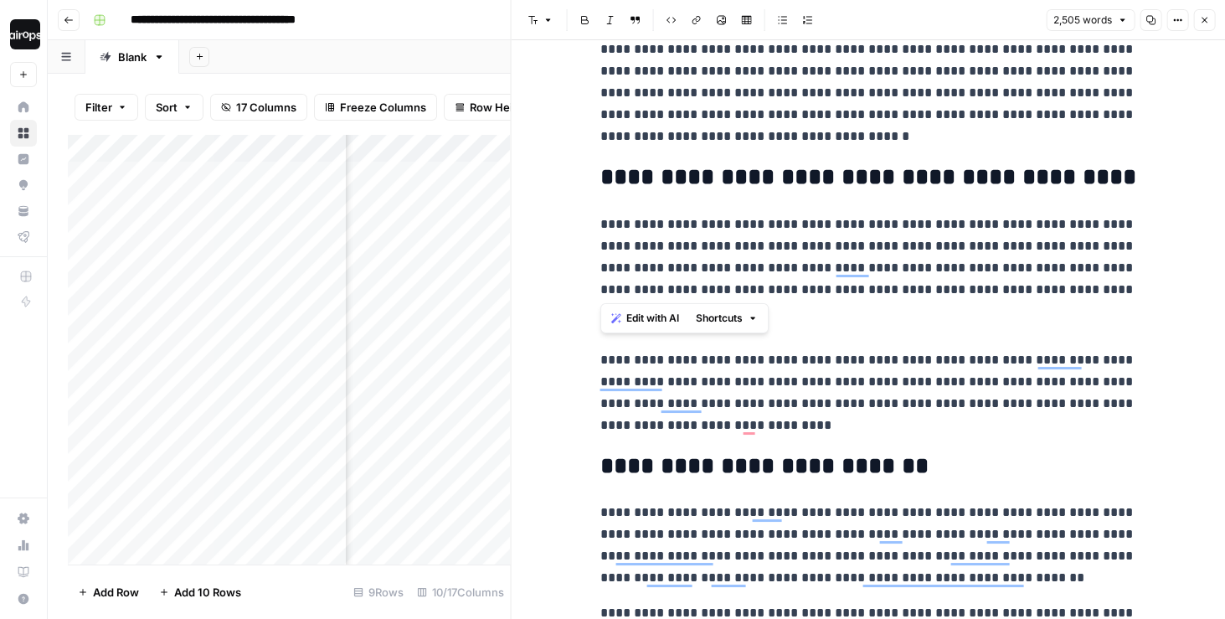
drag, startPoint x: 1133, startPoint y: 289, endPoint x: 599, endPoint y: 249, distance: 534.8
click at [600, 249] on p "**********" at bounding box center [868, 256] width 536 height 87
click at [626, 321] on span "Edit with AI" at bounding box center [652, 318] width 53 height 15
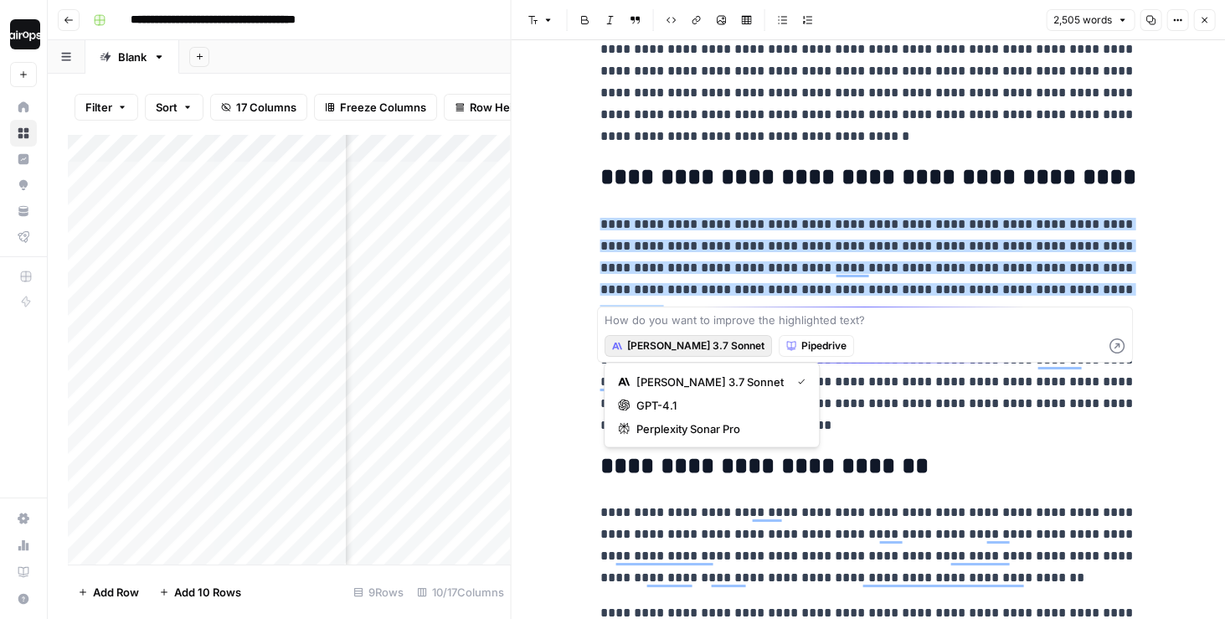
click at [645, 342] on span "Claude 3.7 Sonnet" at bounding box center [695, 345] width 137 height 15
click at [664, 322] on textarea at bounding box center [864, 319] width 521 height 17
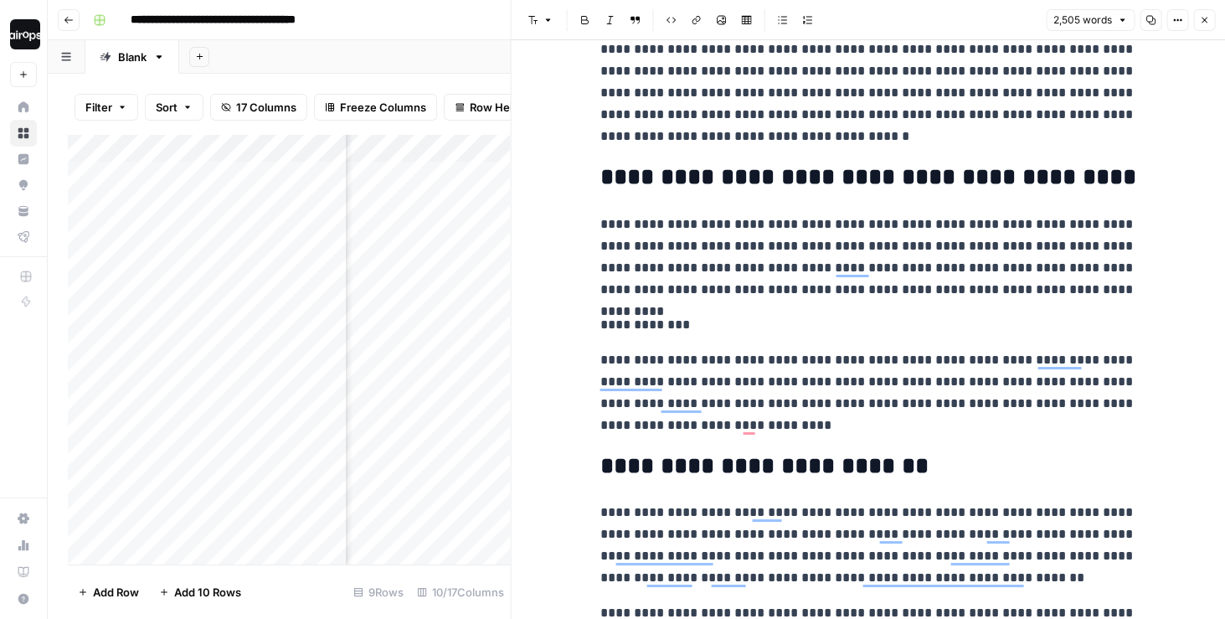
click at [1201, 20] on icon "button" at bounding box center [1204, 20] width 10 height 10
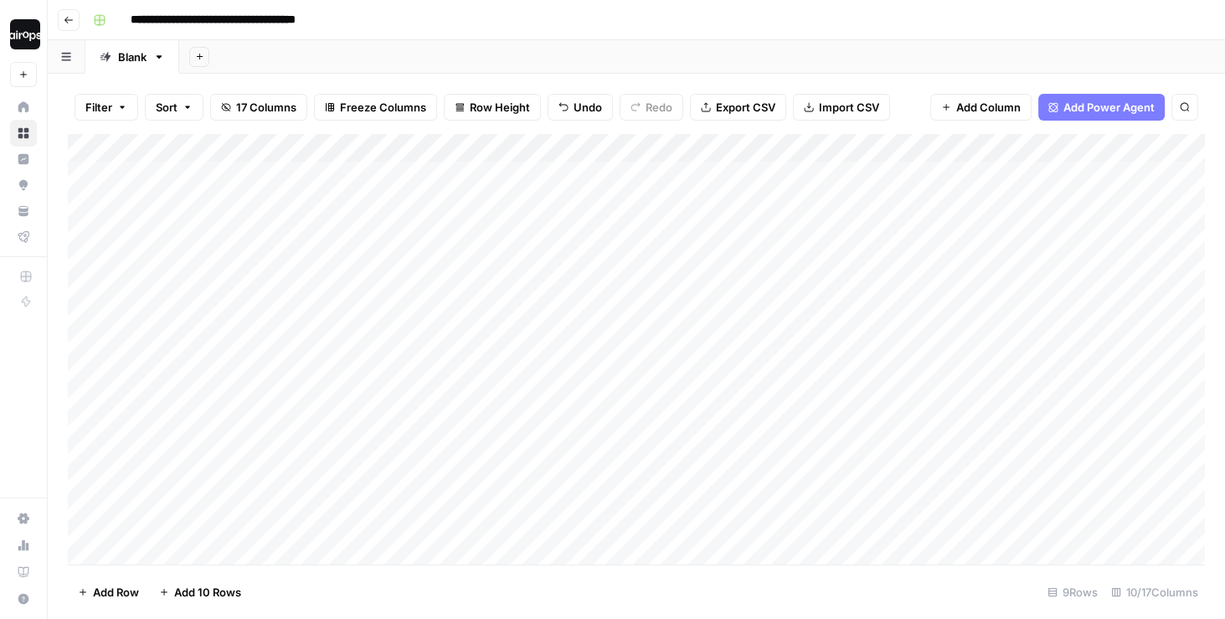
click at [284, 401] on div "Add Column" at bounding box center [636, 349] width 1137 height 431
click at [563, 148] on div "Add Column" at bounding box center [636, 349] width 1137 height 431
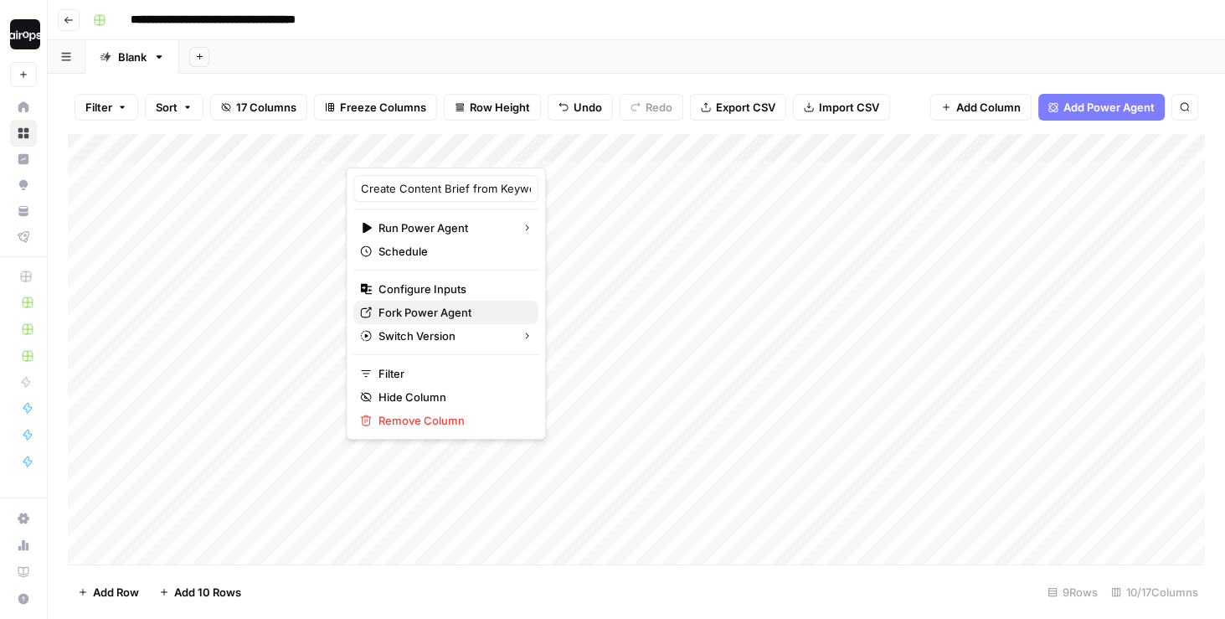
click at [427, 307] on span "Fork Power Agent" at bounding box center [451, 312] width 147 height 17
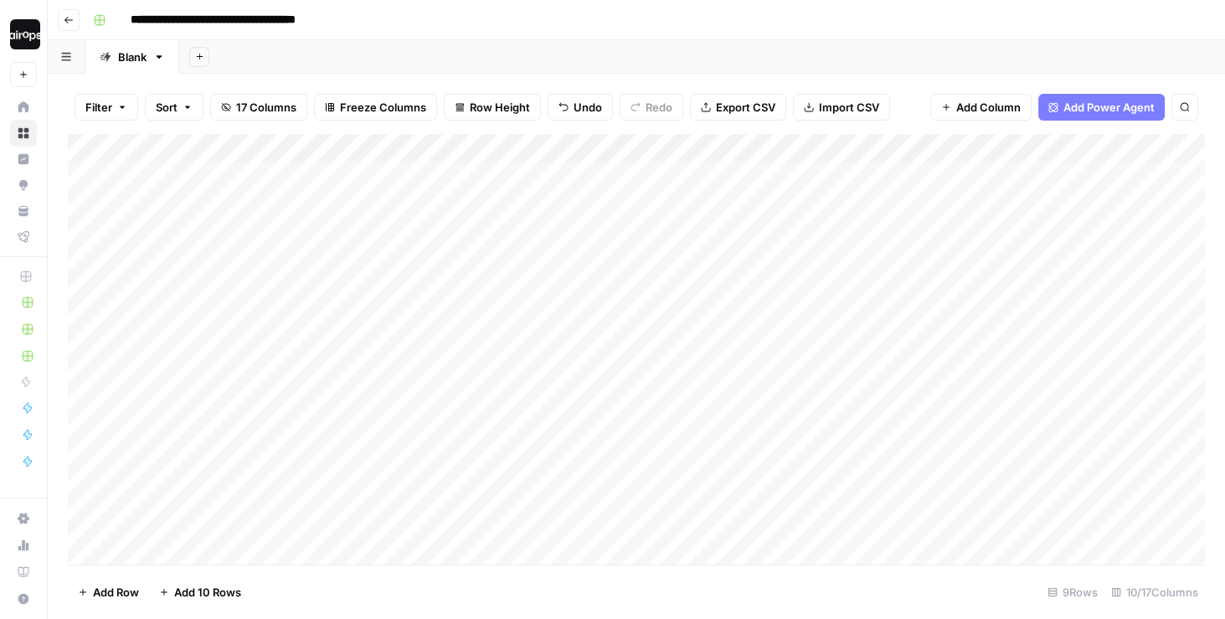
click at [608, 65] on div "Add Sheet" at bounding box center [702, 56] width 1046 height 33
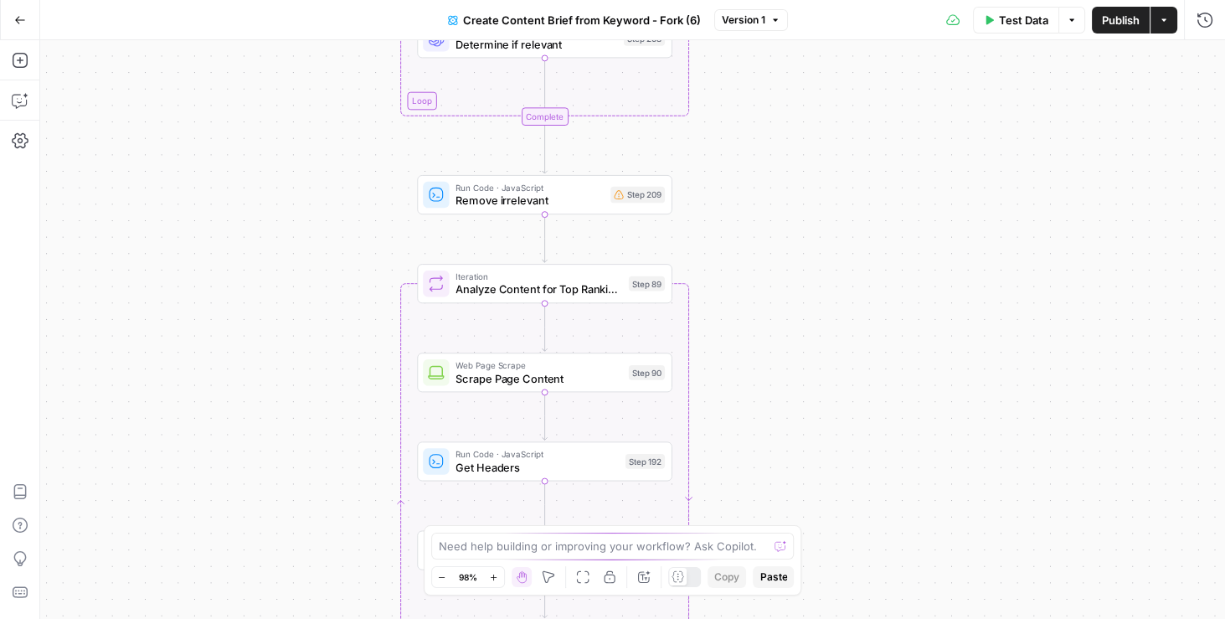
drag, startPoint x: 681, startPoint y: 111, endPoint x: 707, endPoint y: 315, distance: 206.0
click at [707, 315] on div "Workflow Input Settings Inputs Google Search Perform Google Search Step 51 Loop…" at bounding box center [632, 329] width 1185 height 578
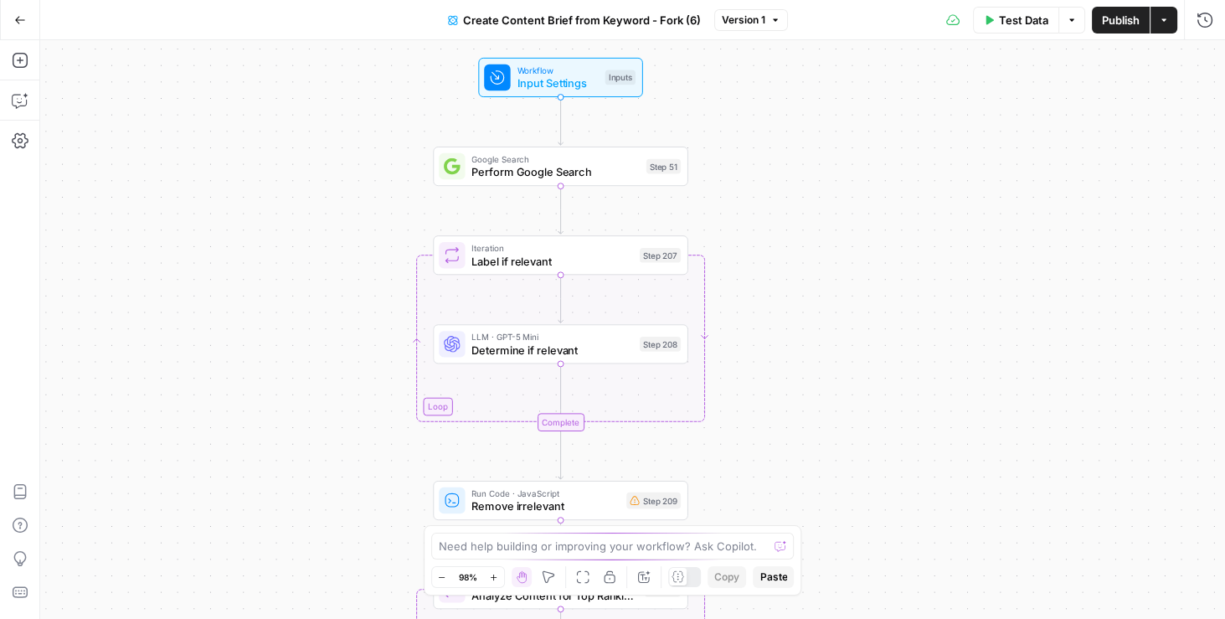
drag, startPoint x: 733, startPoint y: 170, endPoint x: 742, endPoint y: 411, distance: 241.3
click at [742, 411] on div "Workflow Input Settings Inputs Google Search Perform Google Search Step 51 Loop…" at bounding box center [632, 329] width 1185 height 578
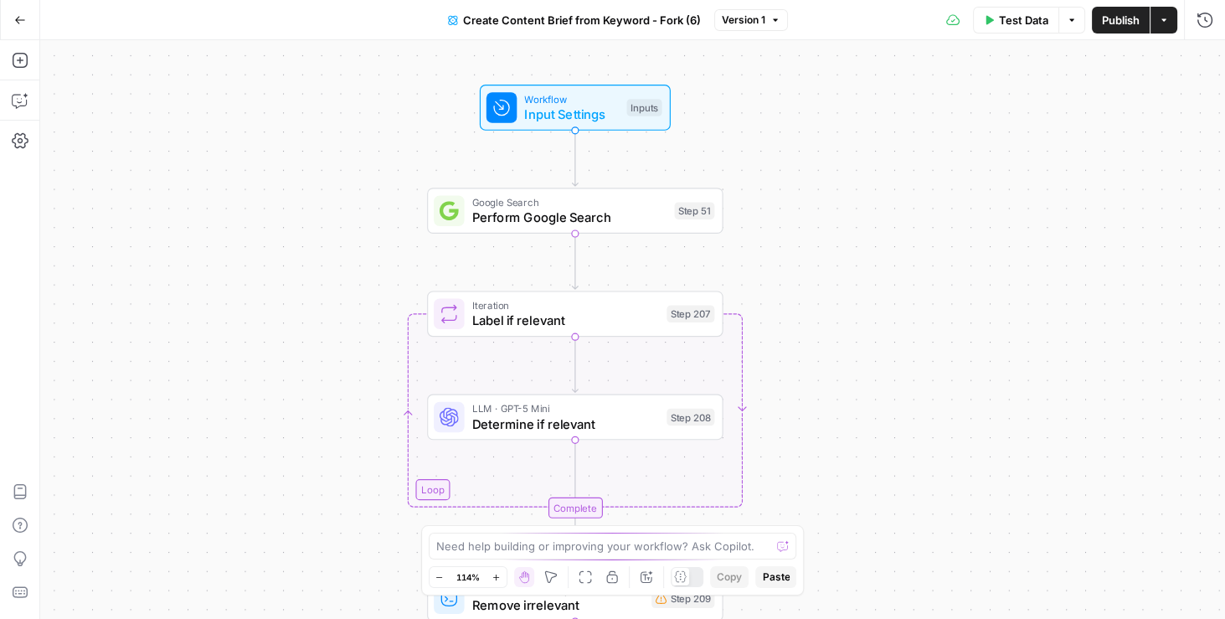
drag, startPoint x: 749, startPoint y: 252, endPoint x: 791, endPoint y: 307, distance: 69.3
click at [791, 307] on div "Workflow Input Settings Inputs Google Search Perform Google Search Step 51 Loop…" at bounding box center [632, 329] width 1185 height 578
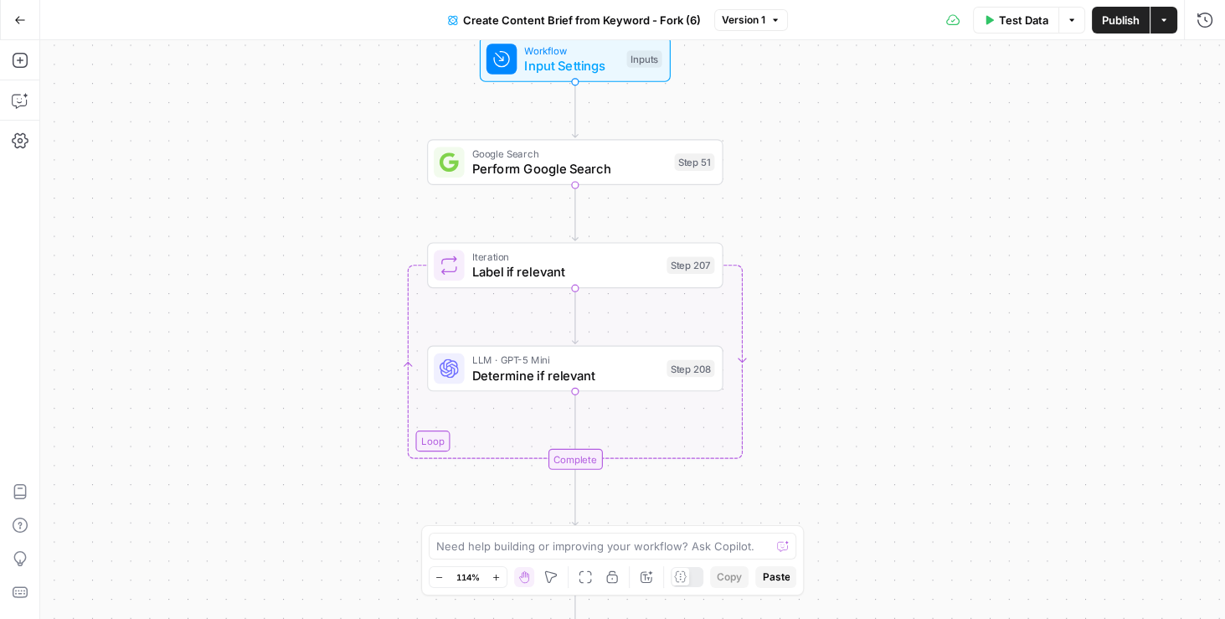
drag, startPoint x: 791, startPoint y: 306, endPoint x: 791, endPoint y: 249, distance: 56.1
click at [791, 249] on div "Workflow Input Settings Inputs Google Search Perform Google Search Step 51 Loop…" at bounding box center [632, 329] width 1185 height 578
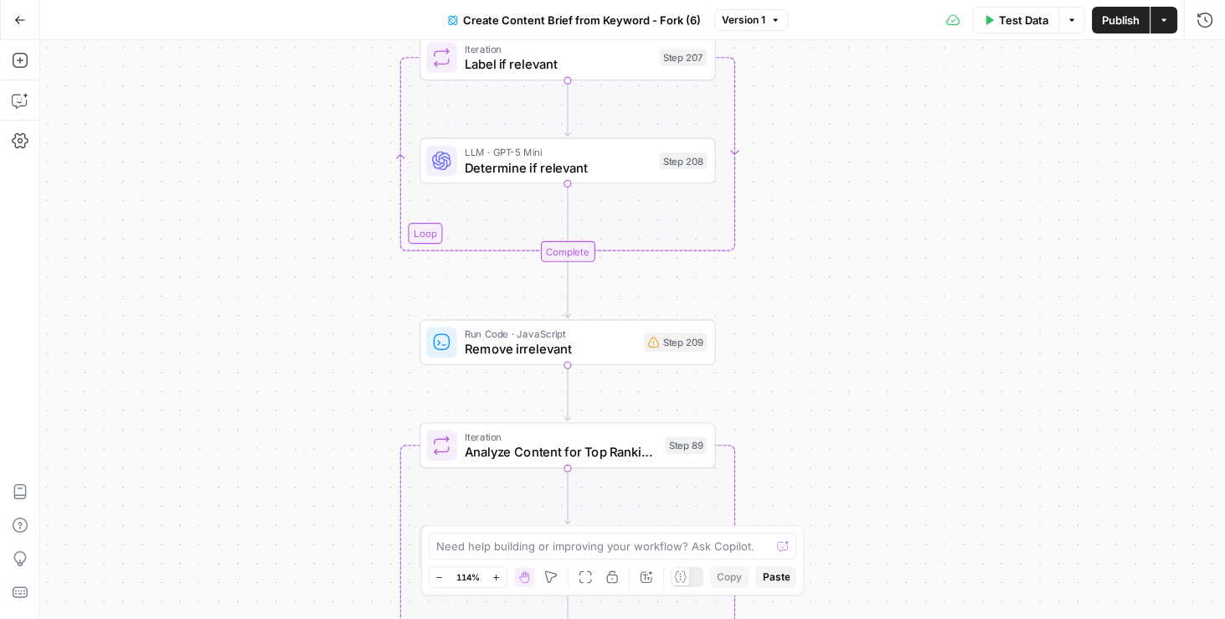
drag, startPoint x: 810, startPoint y: 406, endPoint x: 803, endPoint y: 213, distance: 193.5
click at [802, 213] on div "Workflow Input Settings Inputs Google Search Perform Google Search Step 51 Loop…" at bounding box center [632, 329] width 1185 height 578
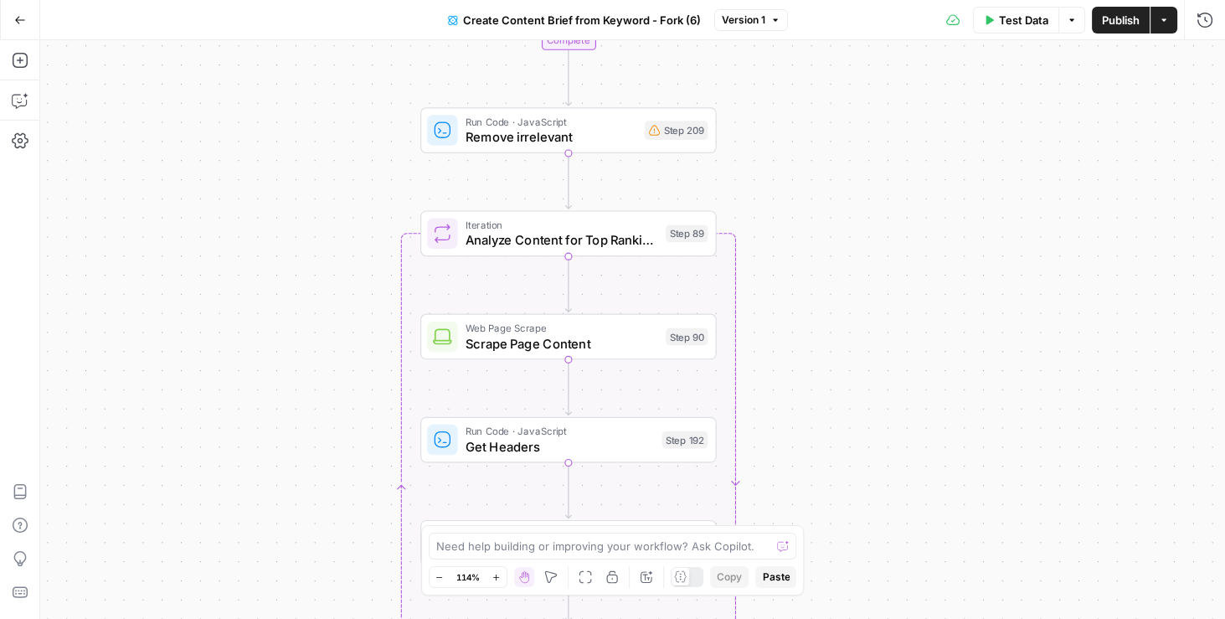
drag, startPoint x: 797, startPoint y: 402, endPoint x: 798, endPoint y: 179, distance: 222.7
click at [798, 179] on div "Workflow Input Settings Inputs Google Search Perform Google Search Step 51 Loop…" at bounding box center [632, 329] width 1185 height 578
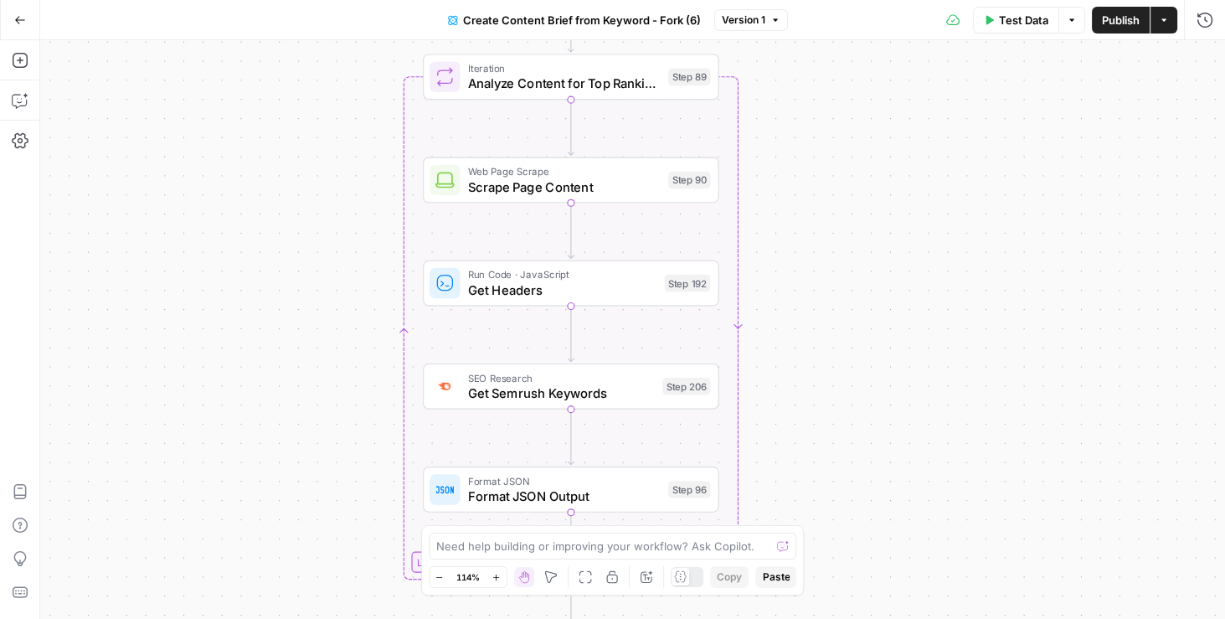
drag, startPoint x: 799, startPoint y: 355, endPoint x: 802, endPoint y: 200, distance: 154.9
click at [803, 200] on div "Workflow Input Settings Inputs Google Search Perform Google Search Step 51 Loop…" at bounding box center [632, 329] width 1185 height 578
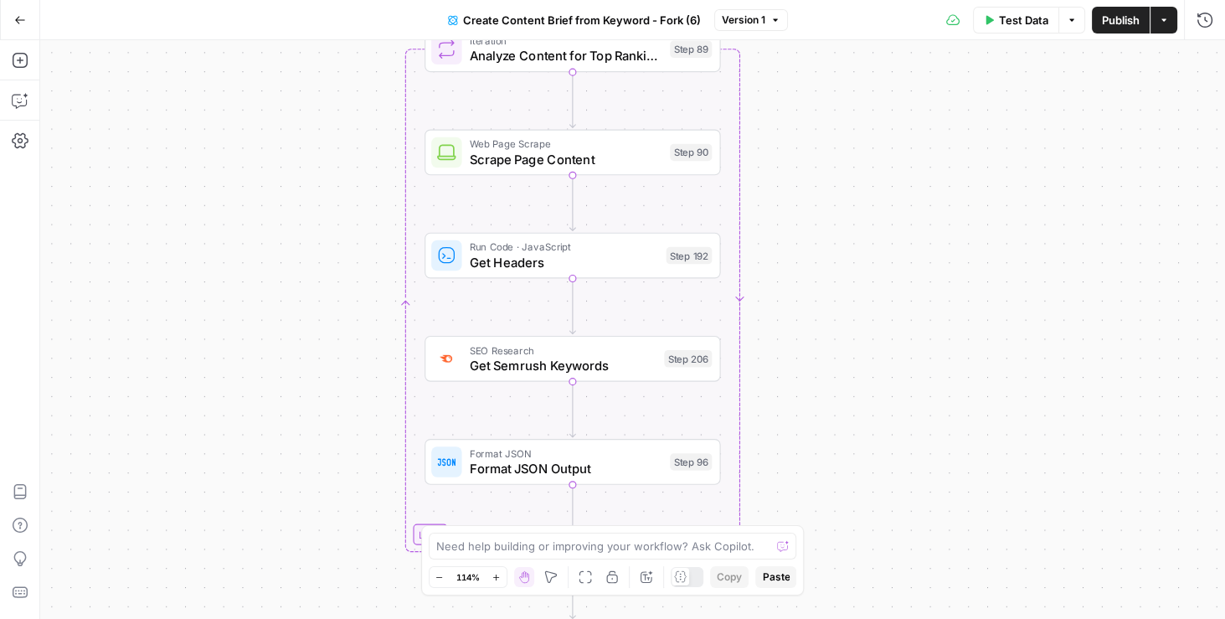
drag, startPoint x: 789, startPoint y: 426, endPoint x: 790, endPoint y: 409, distance: 17.6
click at [790, 409] on div "Workflow Input Settings Inputs Google Search Perform Google Search Step 51 Loop…" at bounding box center [632, 329] width 1185 height 578
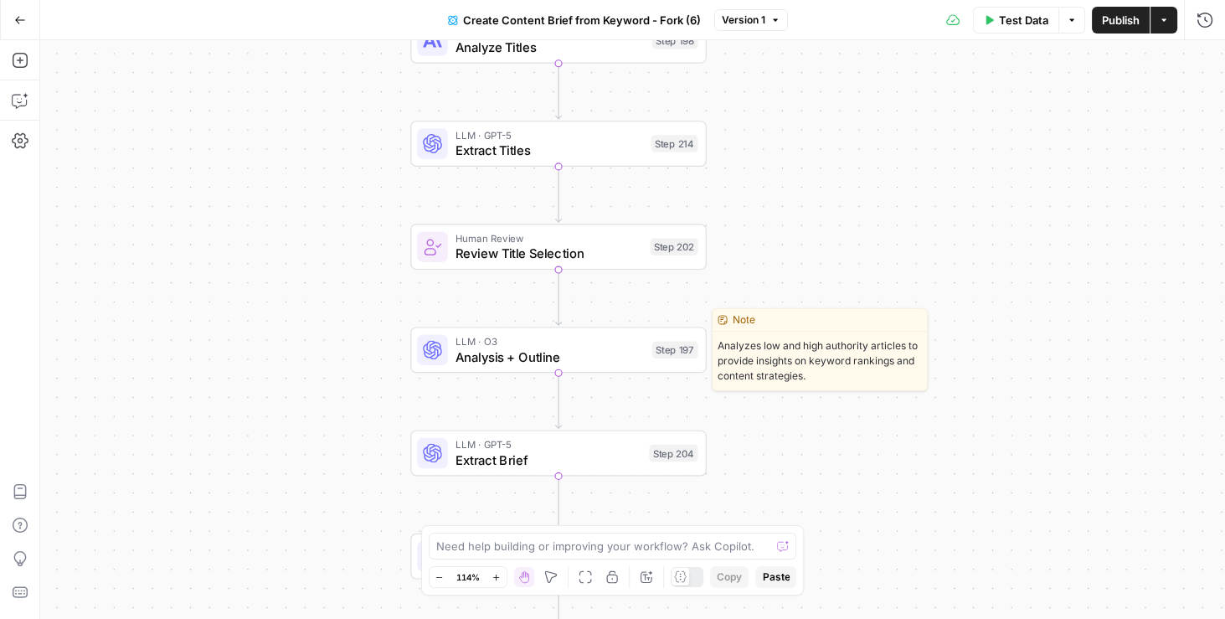
click at [610, 350] on span "Analysis + Outline" at bounding box center [549, 356] width 189 height 19
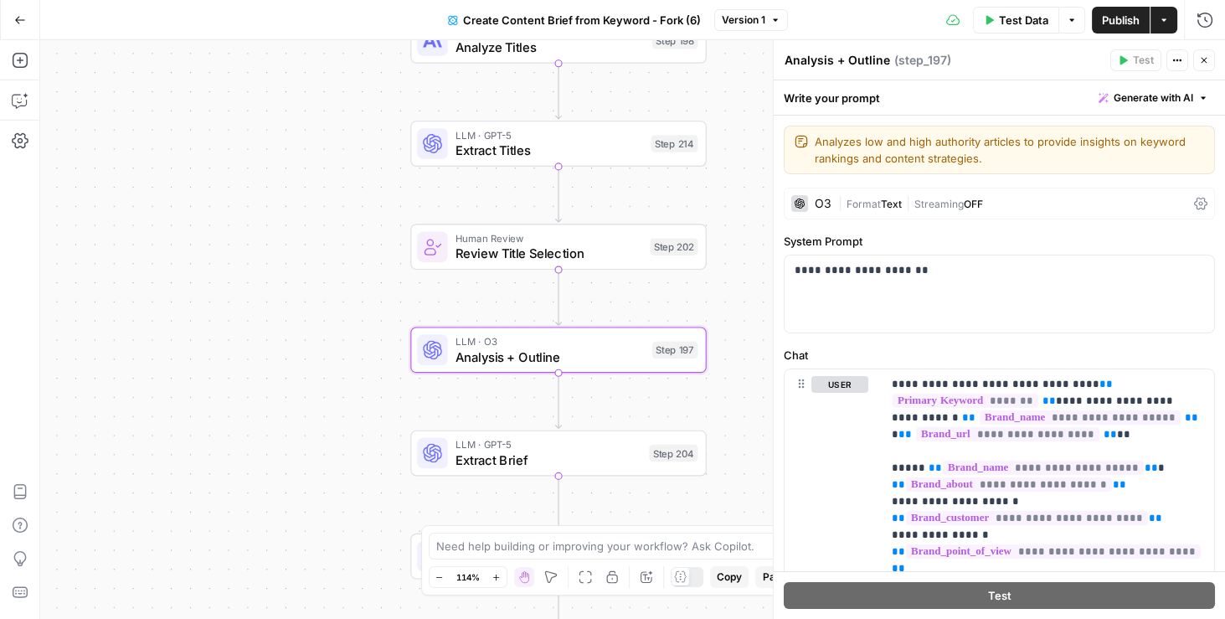
click at [814, 209] on div "O3" at bounding box center [811, 203] width 40 height 17
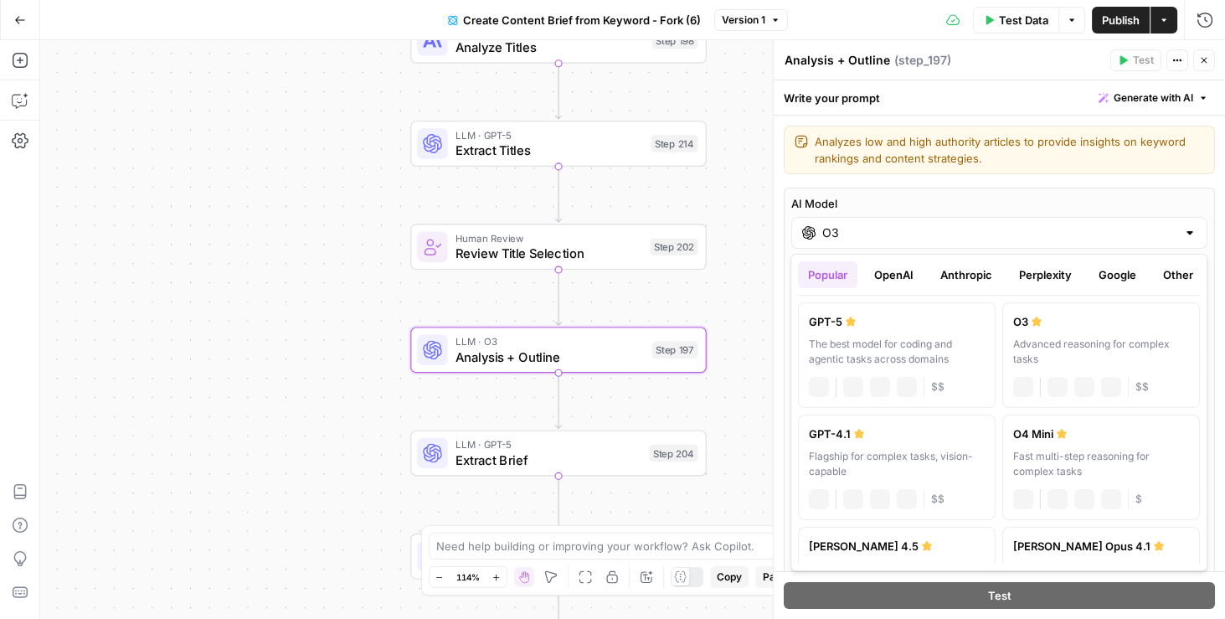
click at [853, 239] on input "O3" at bounding box center [999, 232] width 354 height 17
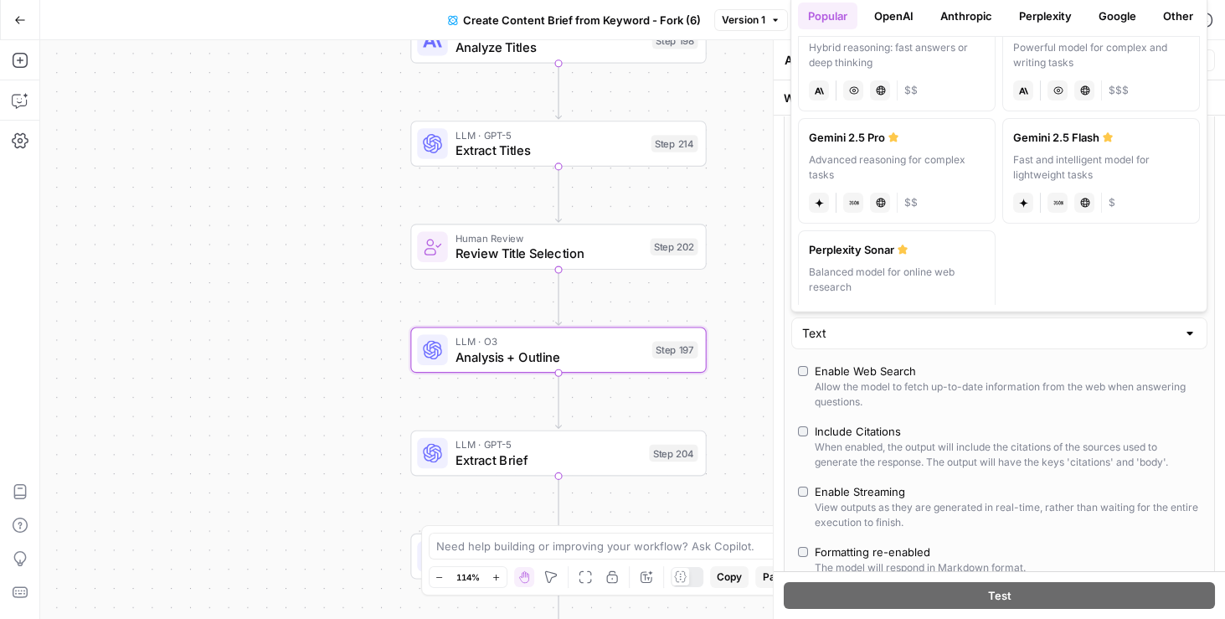
scroll to position [296, 0]
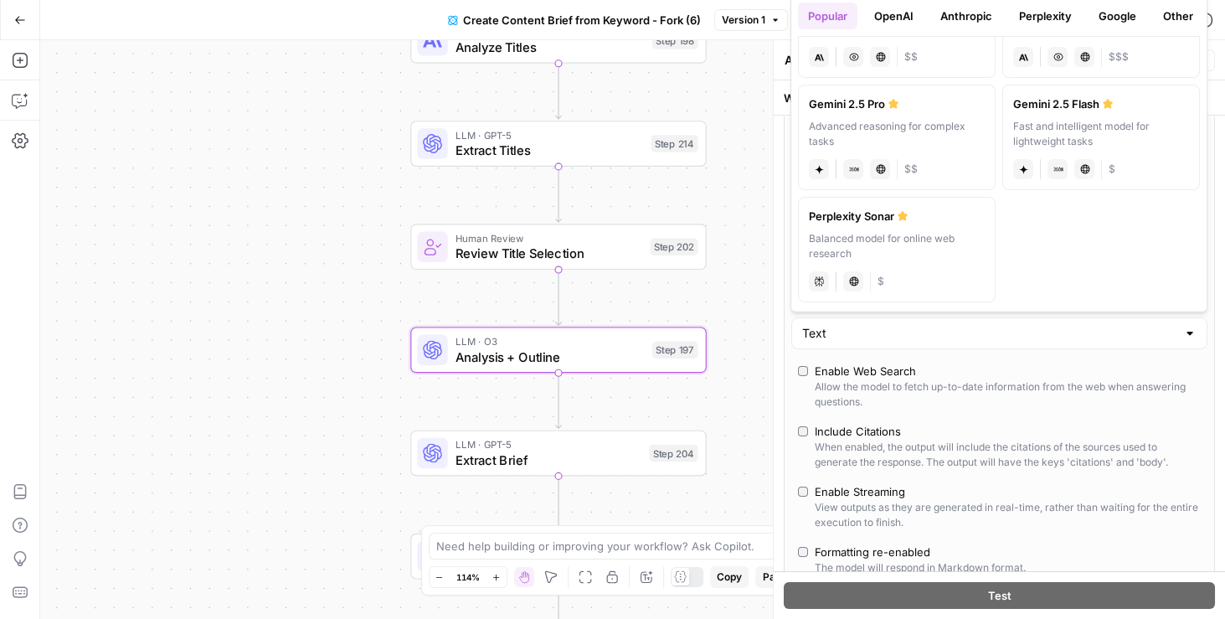
click at [751, 131] on div "Workflow Input Settings Inputs Google Search Perform Google Search Step 51 Loop…" at bounding box center [632, 329] width 1185 height 578
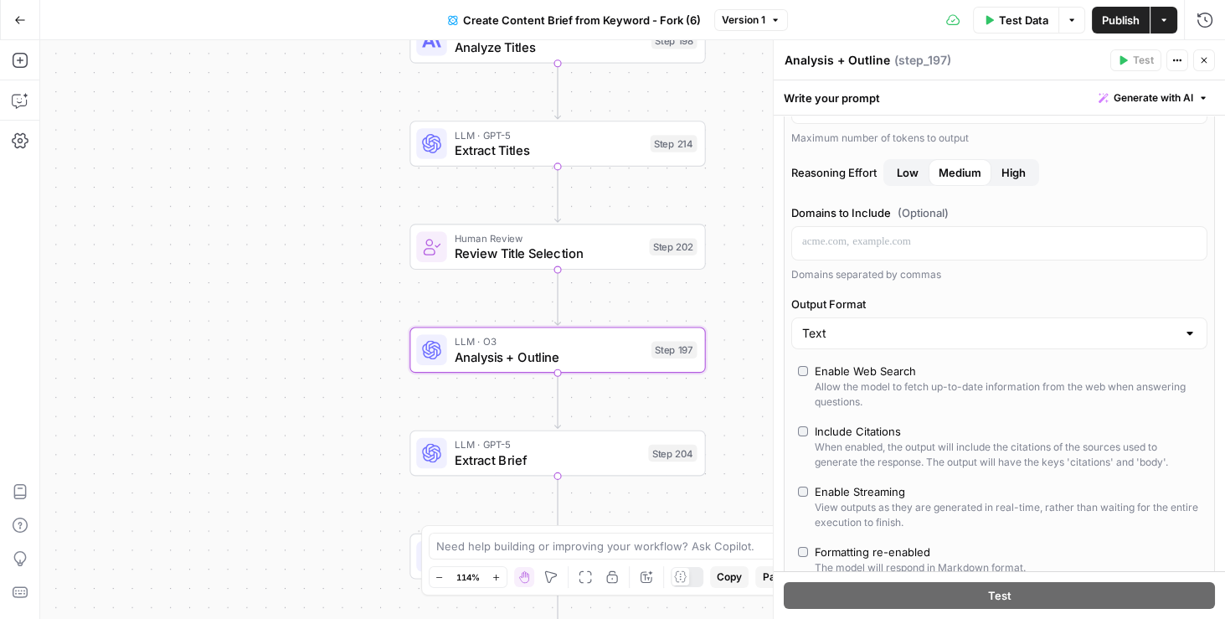
click at [1199, 61] on icon "button" at bounding box center [1204, 60] width 10 height 10
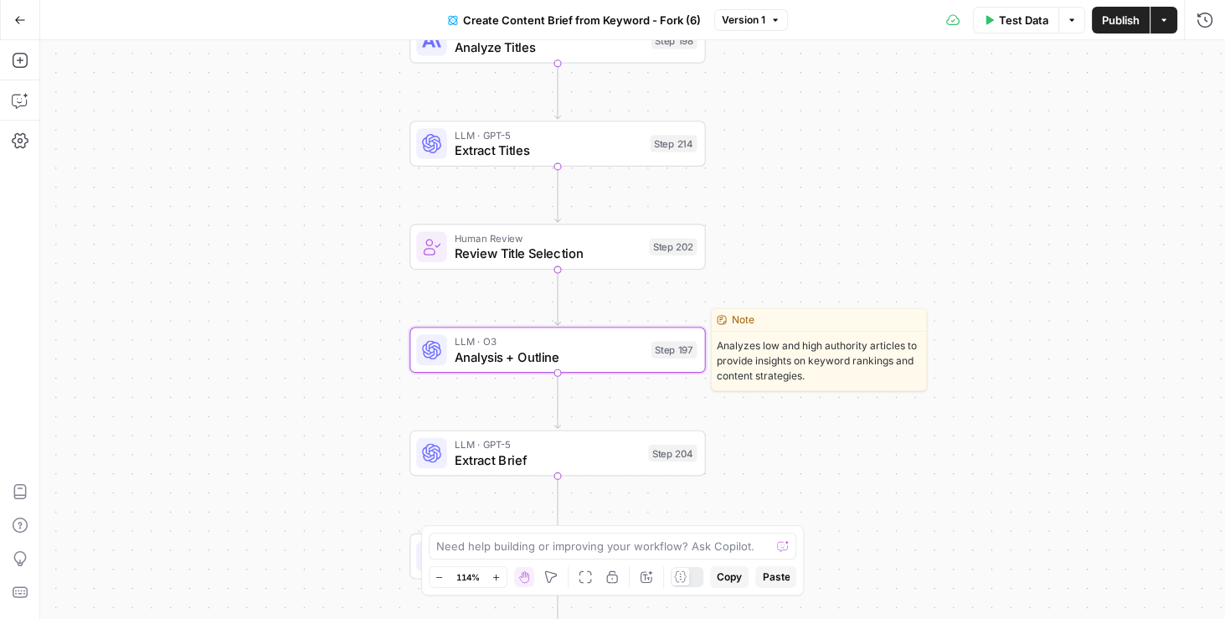
click at [565, 351] on span "Analysis + Outline" at bounding box center [549, 356] width 189 height 19
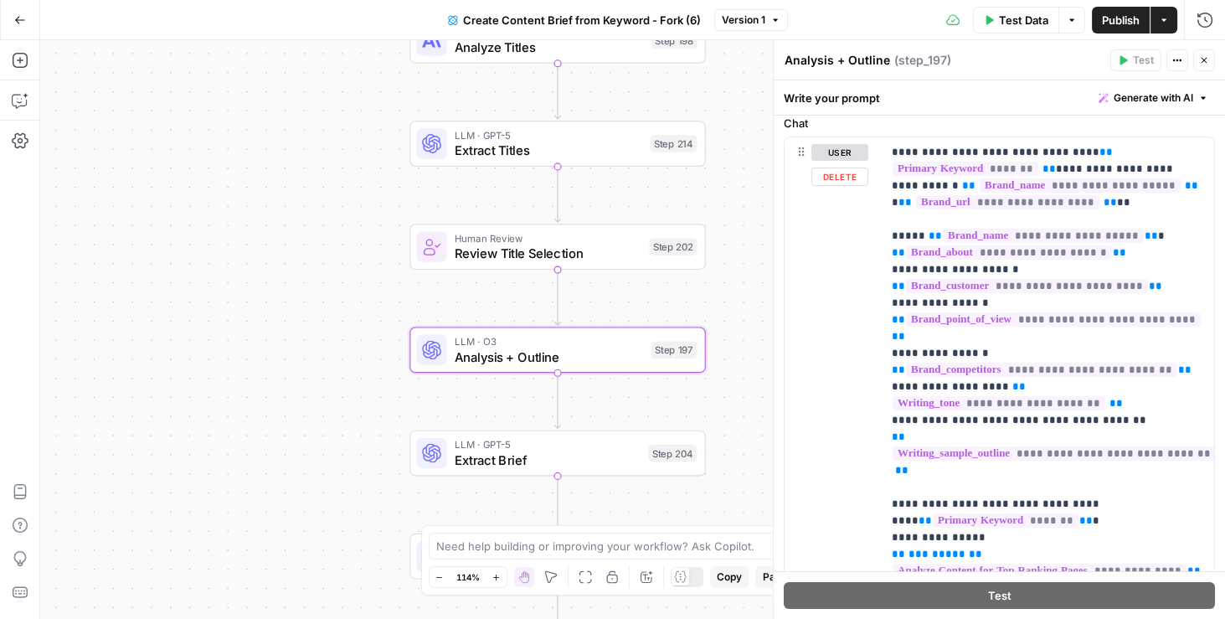
scroll to position [233, 0]
click at [1208, 60] on span "Close" at bounding box center [1208, 60] width 1 height 1
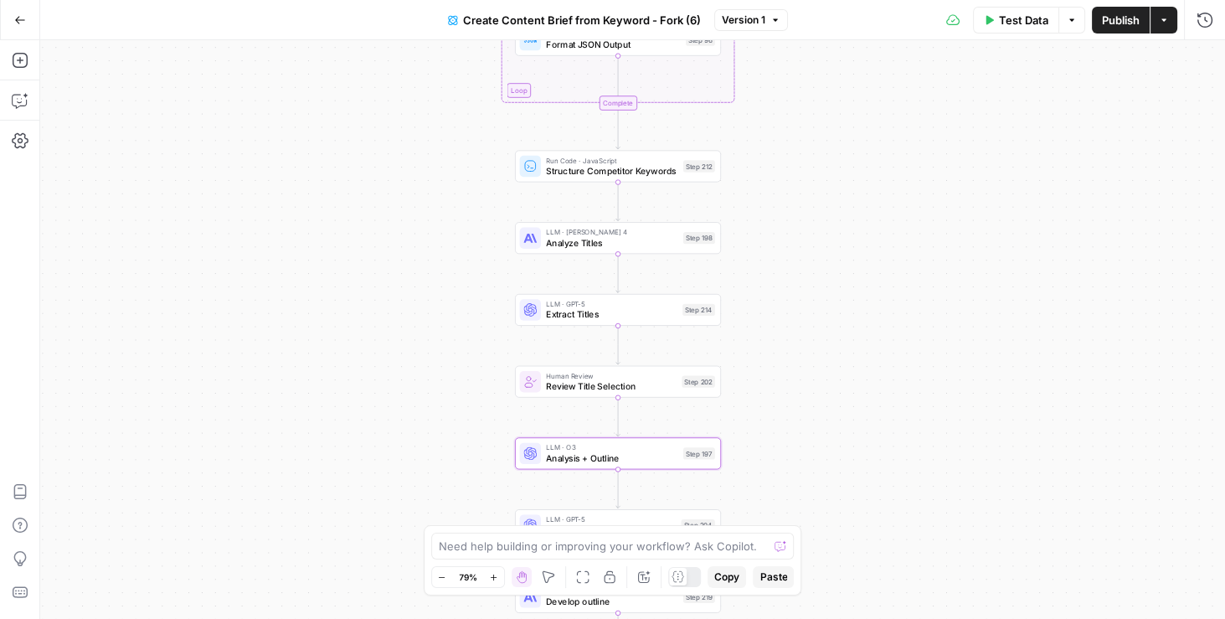
drag, startPoint x: 779, startPoint y: 193, endPoint x: 772, endPoint y: 349, distance: 155.9
click at [772, 349] on div "Workflow Input Settings Inputs Google Search Perform Google Search Step 51 Loop…" at bounding box center [632, 329] width 1185 height 578
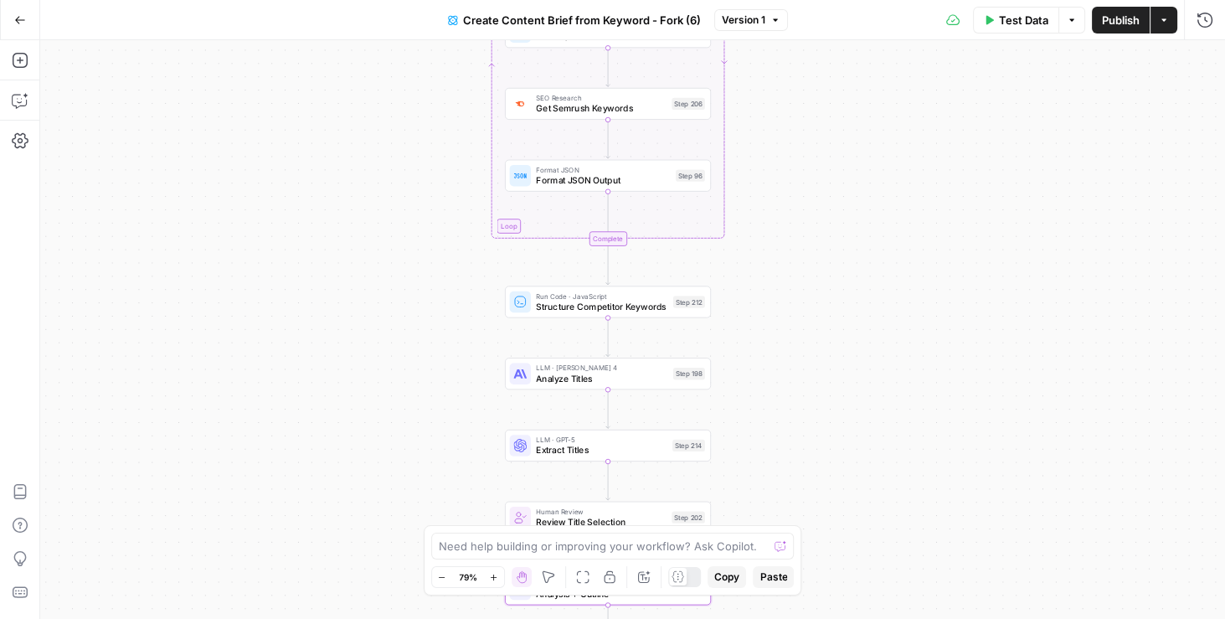
drag, startPoint x: 779, startPoint y: 180, endPoint x: 772, endPoint y: 320, distance: 140.0
click at [771, 319] on div "Workflow Input Settings Inputs Google Search Perform Google Search Step 51 Loop…" at bounding box center [632, 329] width 1185 height 578
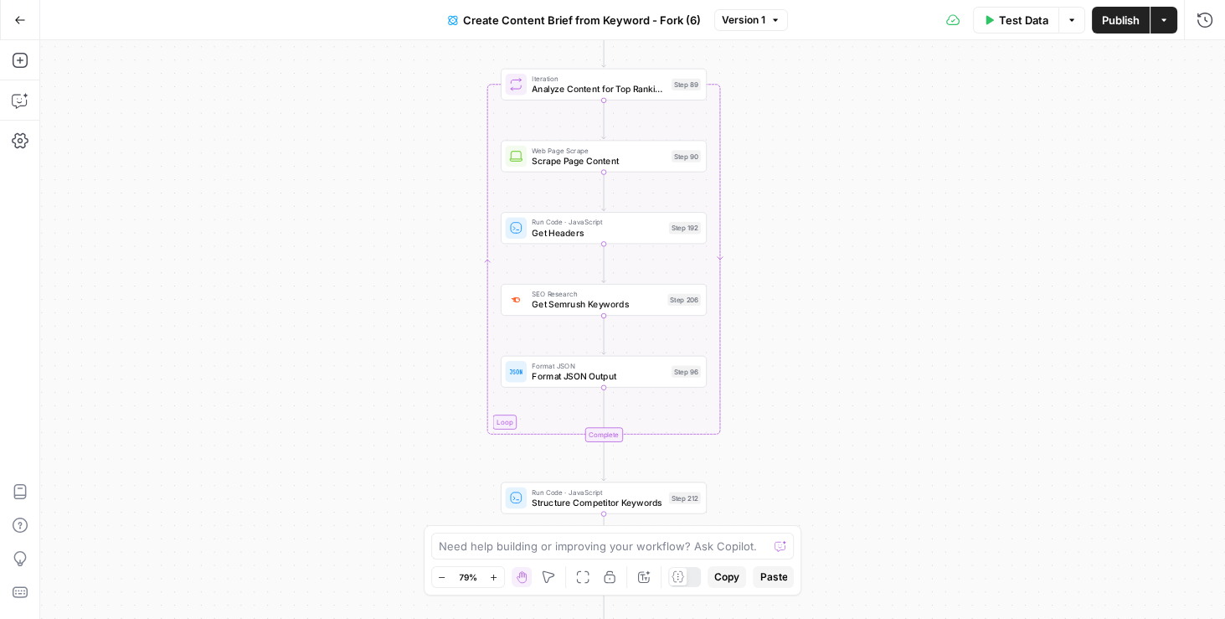
drag, startPoint x: 774, startPoint y: 106, endPoint x: 772, endPoint y: 311, distance: 205.1
click at [772, 311] on div "Workflow Input Settings Inputs Google Search Perform Google Search Step 51 Loop…" at bounding box center [632, 329] width 1185 height 578
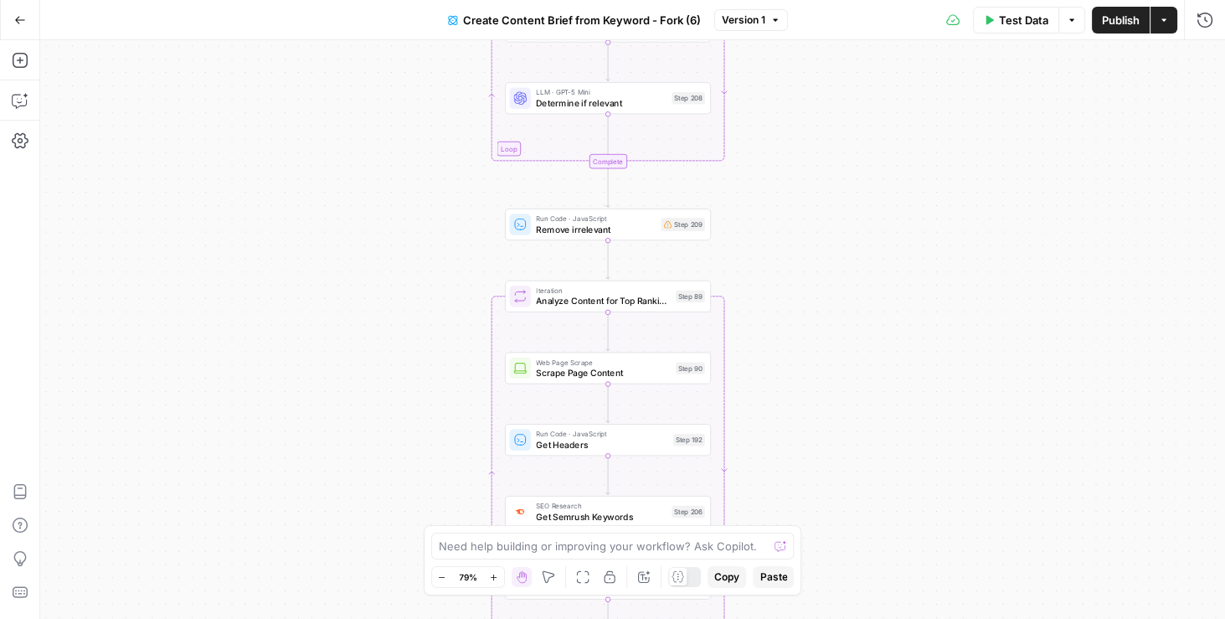
drag, startPoint x: 769, startPoint y: 165, endPoint x: 769, endPoint y: 359, distance: 194.2
click at [769, 359] on div "Workflow Input Settings Inputs Google Search Perform Google Search Step 51 Loop…" at bounding box center [632, 329] width 1185 height 578
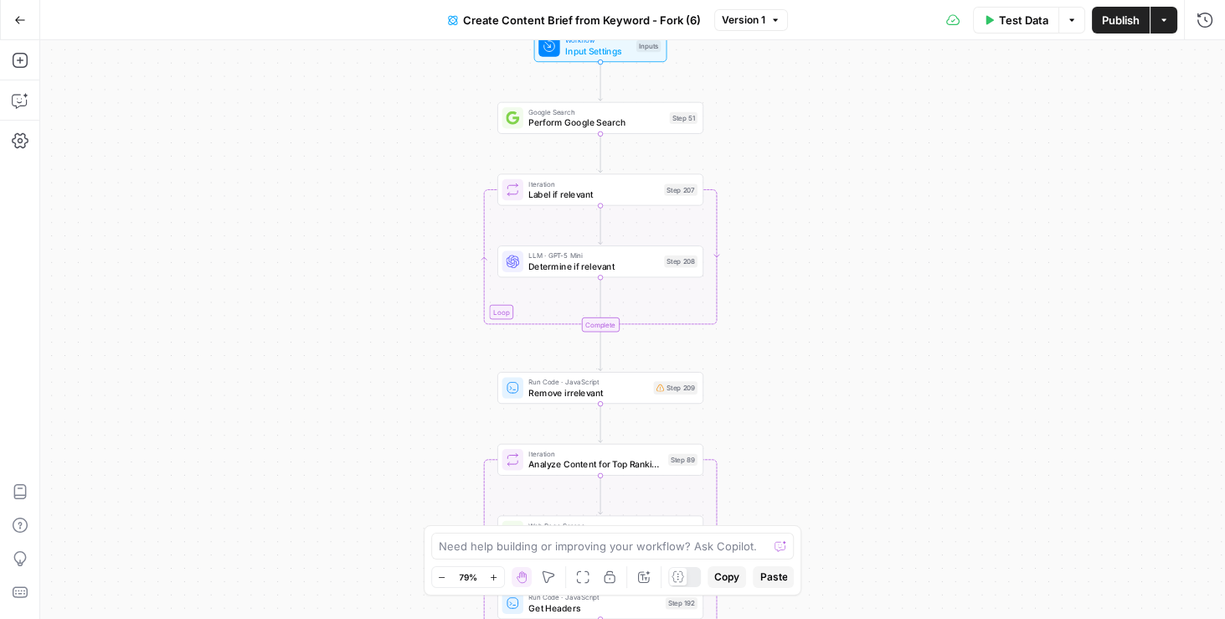
drag, startPoint x: 772, startPoint y: 116, endPoint x: 764, endPoint y: 277, distance: 161.7
click at [764, 277] on div "Workflow Input Settings Inputs Google Search Perform Google Search Step 51 Loop…" at bounding box center [632, 329] width 1185 height 578
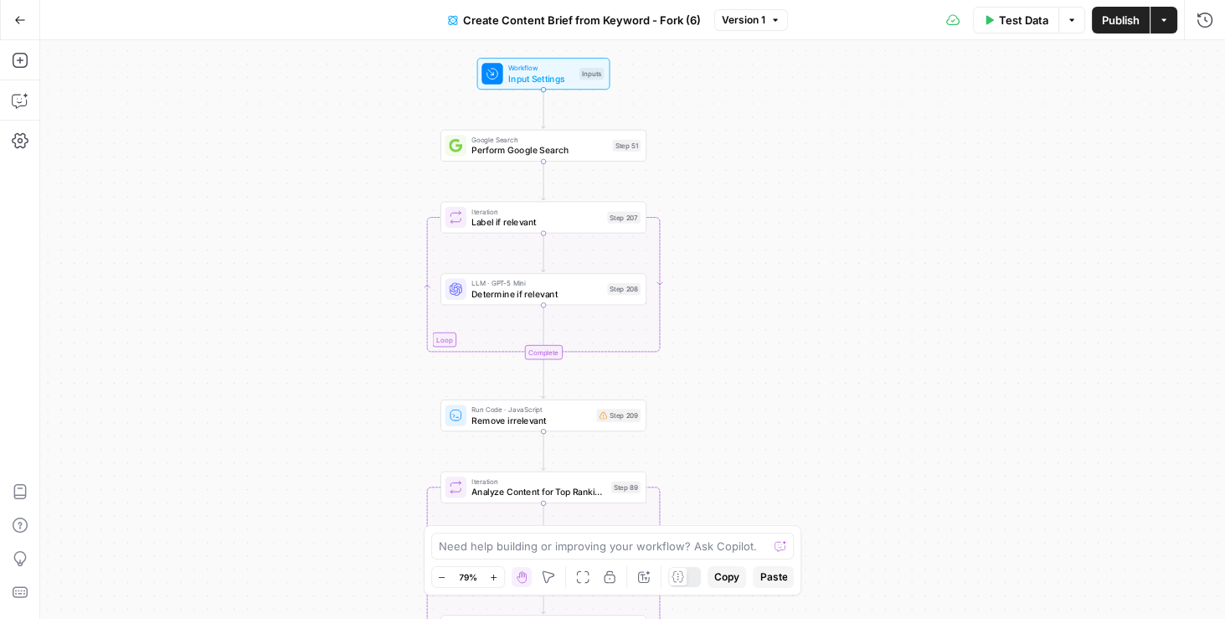
drag, startPoint x: 769, startPoint y: 137, endPoint x: 711, endPoint y: 157, distance: 61.9
click at [711, 157] on div "Workflow Input Settings Inputs Google Search Perform Google Search Step 51 Loop…" at bounding box center [632, 329] width 1185 height 578
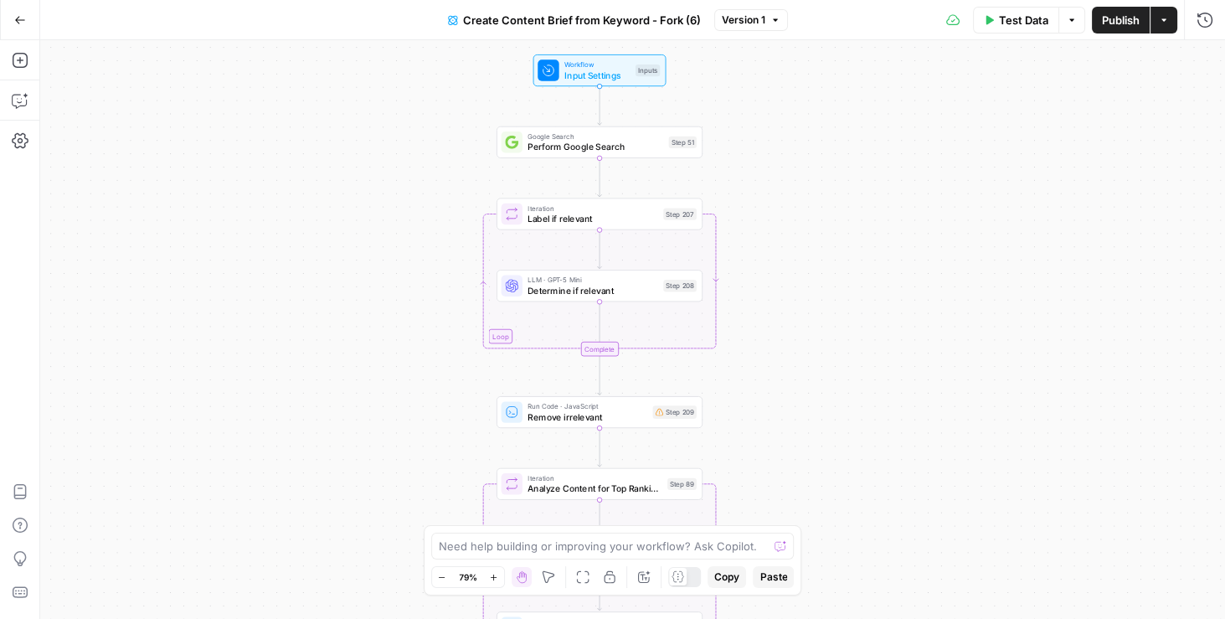
drag, startPoint x: 702, startPoint y: 214, endPoint x: 760, endPoint y: 212, distance: 57.8
click at [760, 212] on div "Workflow Input Settings Inputs Google Search Perform Google Search Step 51 Loop…" at bounding box center [632, 329] width 1185 height 578
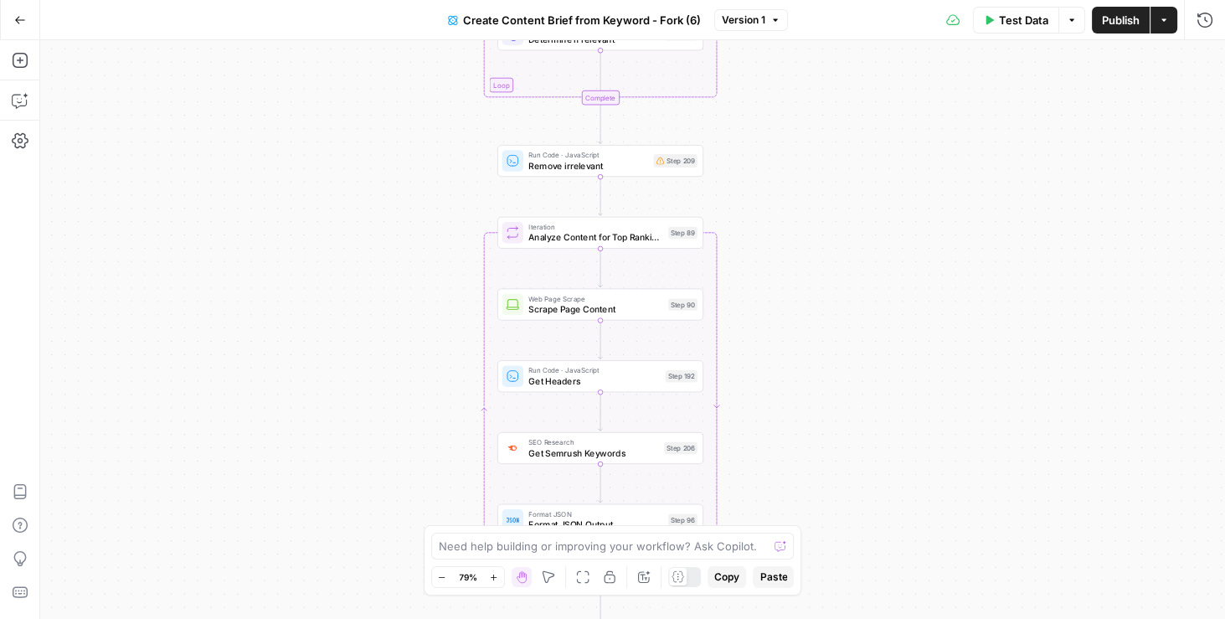
drag, startPoint x: 770, startPoint y: 387, endPoint x: 771, endPoint y: 136, distance: 251.1
click at [771, 136] on div "Workflow Input Settings Inputs Google Search Perform Google Search Step 51 Loop…" at bounding box center [632, 329] width 1185 height 578
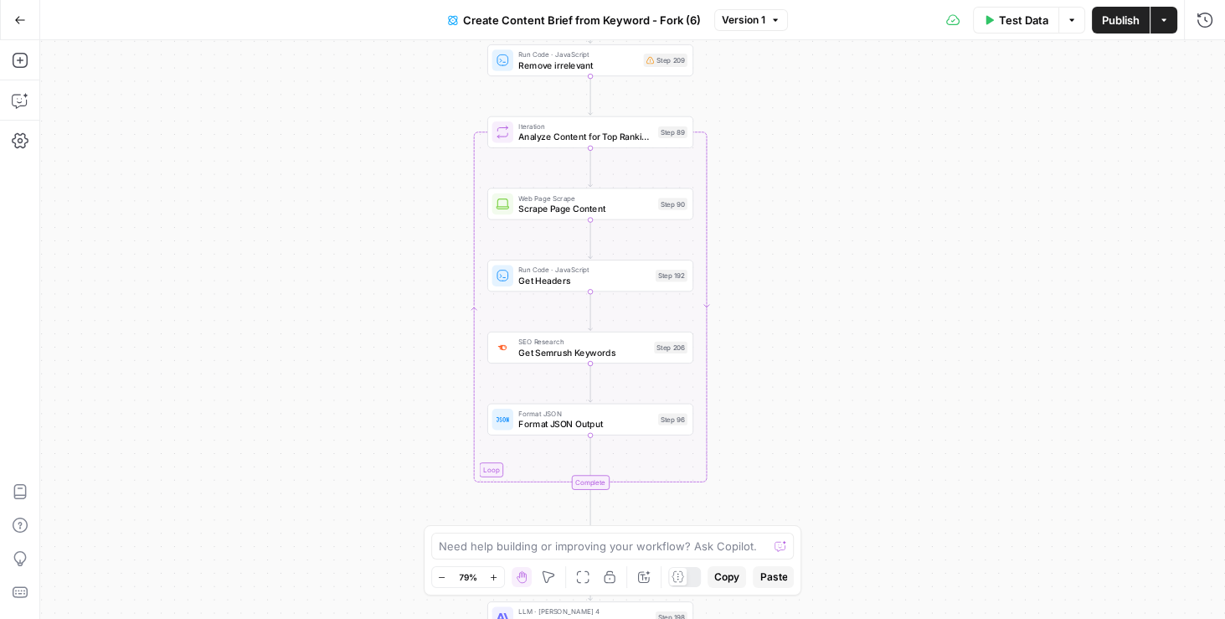
drag, startPoint x: 763, startPoint y: 414, endPoint x: 753, endPoint y: 315, distance: 100.1
click at [753, 315] on div "Workflow Input Settings Inputs Google Search Perform Google Search Step 51 Loop…" at bounding box center [632, 329] width 1185 height 578
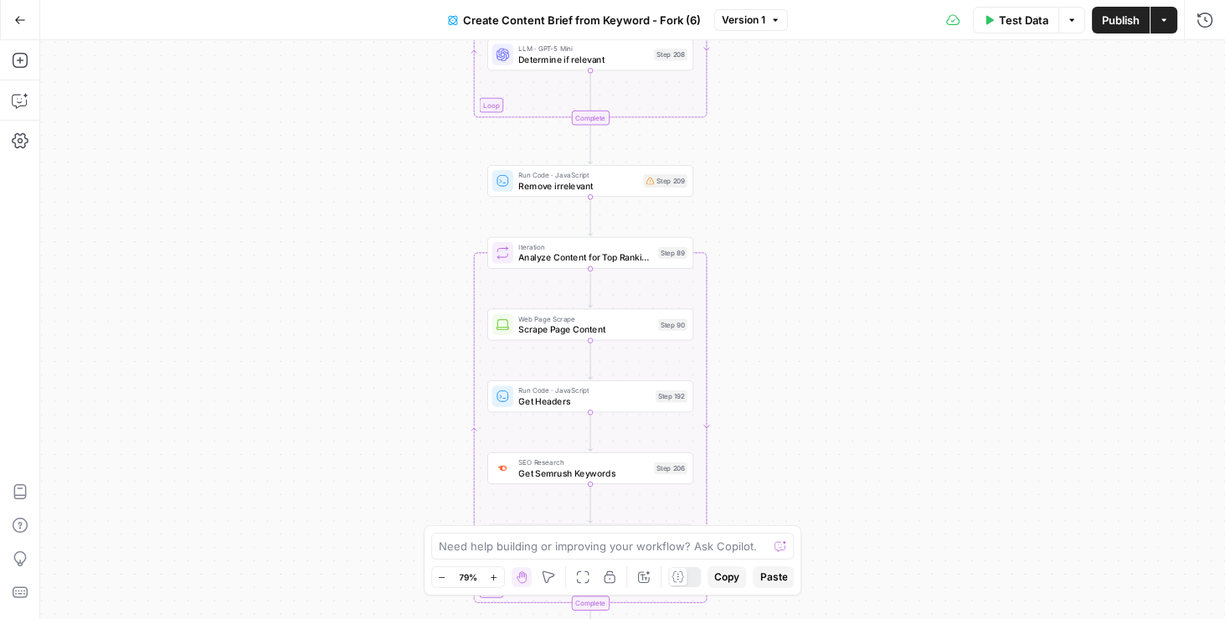
drag, startPoint x: 744, startPoint y: 176, endPoint x: 726, endPoint y: 477, distance: 301.9
click at [726, 476] on div "Workflow Input Settings Inputs Google Search Perform Google Search Step 51 Loop…" at bounding box center [632, 329] width 1185 height 578
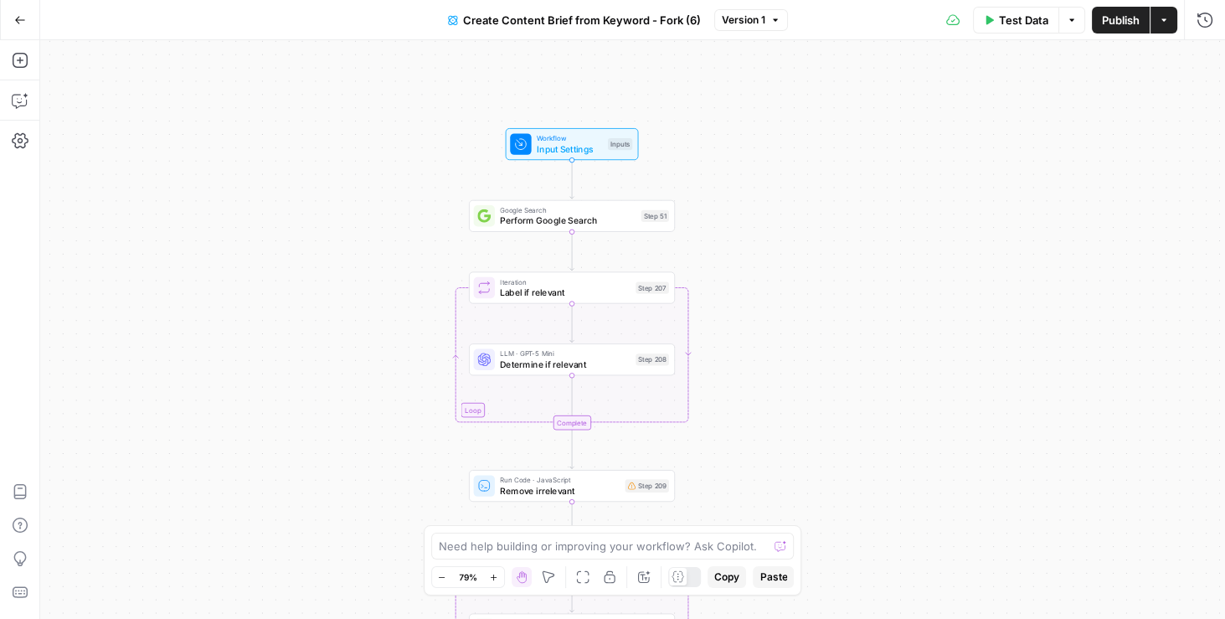
drag, startPoint x: 725, startPoint y: 123, endPoint x: 726, endPoint y: 309, distance: 185.8
click at [726, 309] on div "Workflow Input Settings Inputs Google Search Perform Google Search Step 51 Loop…" at bounding box center [632, 329] width 1185 height 578
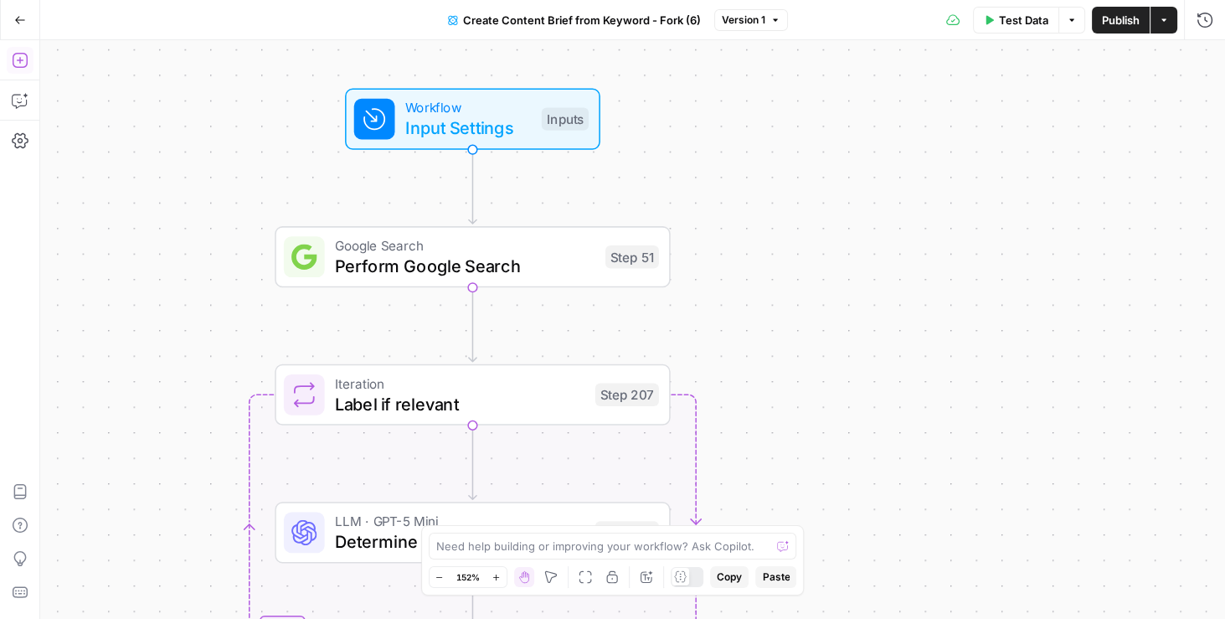
click at [13, 58] on icon "button" at bounding box center [19, 60] width 15 height 15
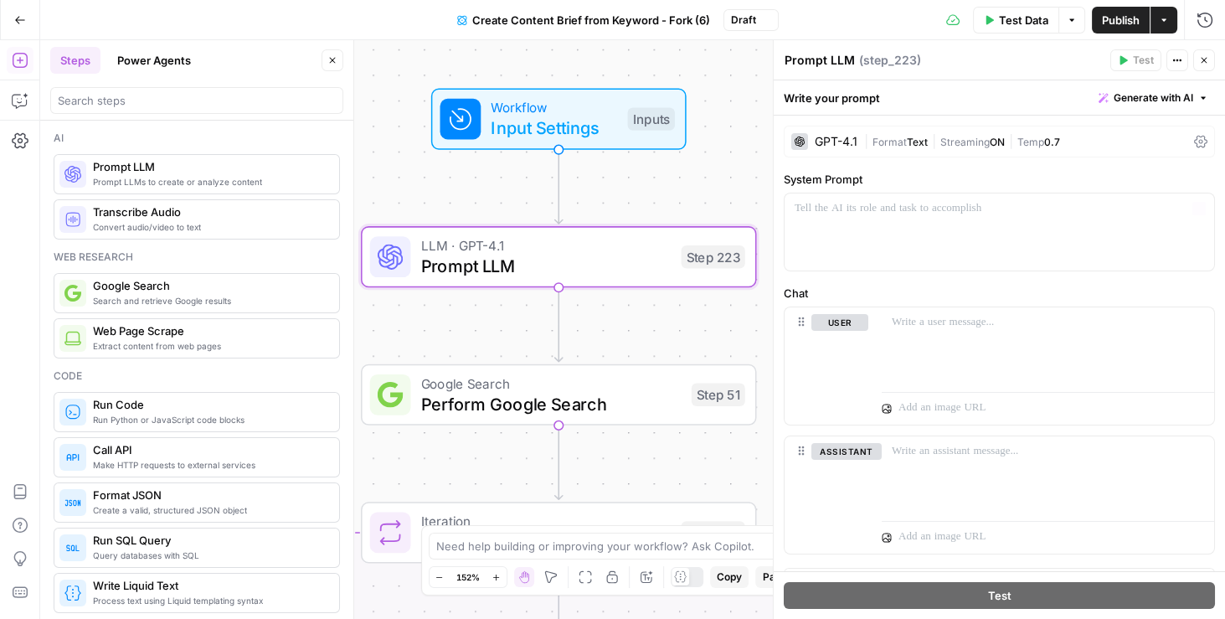
click at [835, 137] on div "GPT-4.1" at bounding box center [836, 142] width 43 height 12
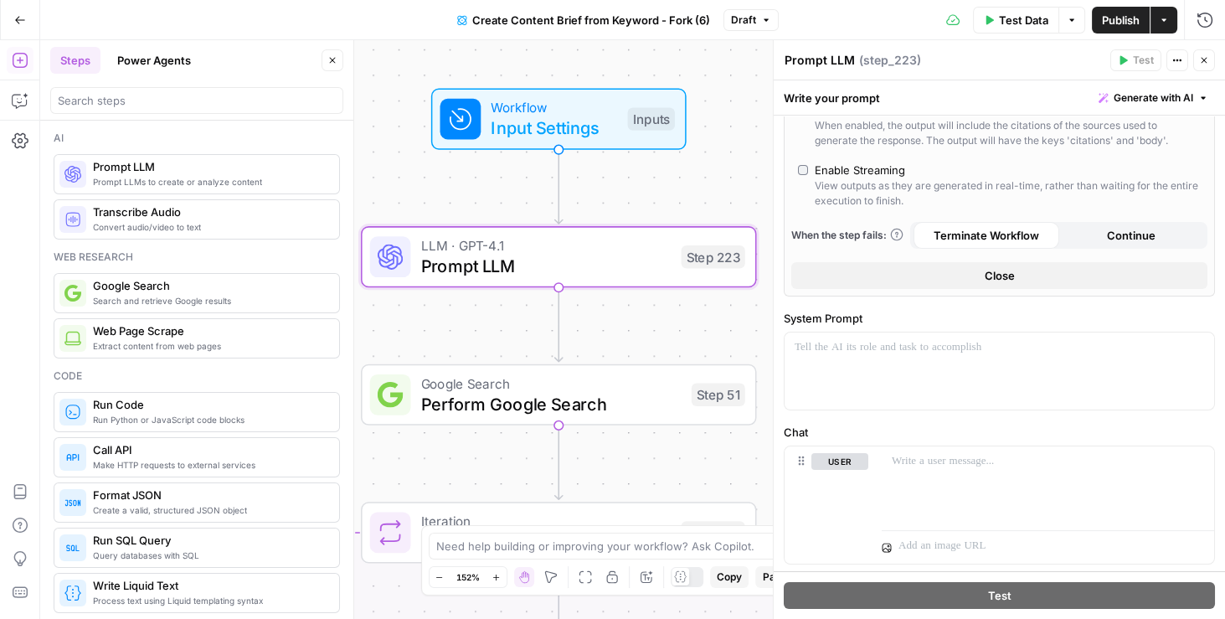
scroll to position [635, 0]
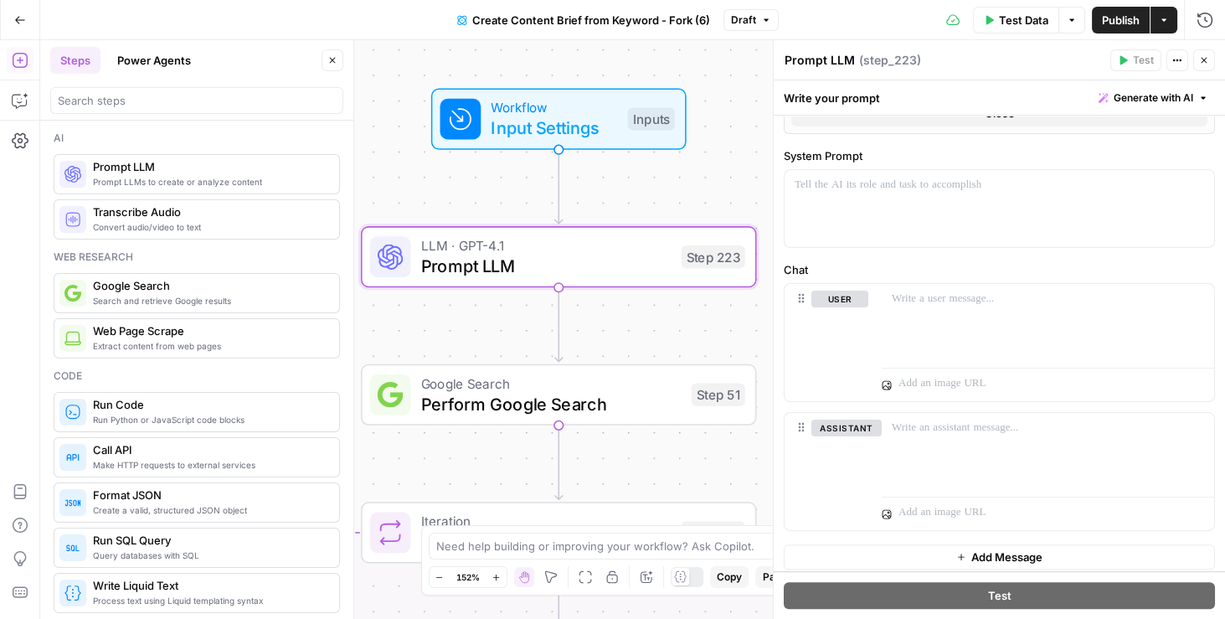
click at [1202, 56] on icon "button" at bounding box center [1204, 60] width 10 height 10
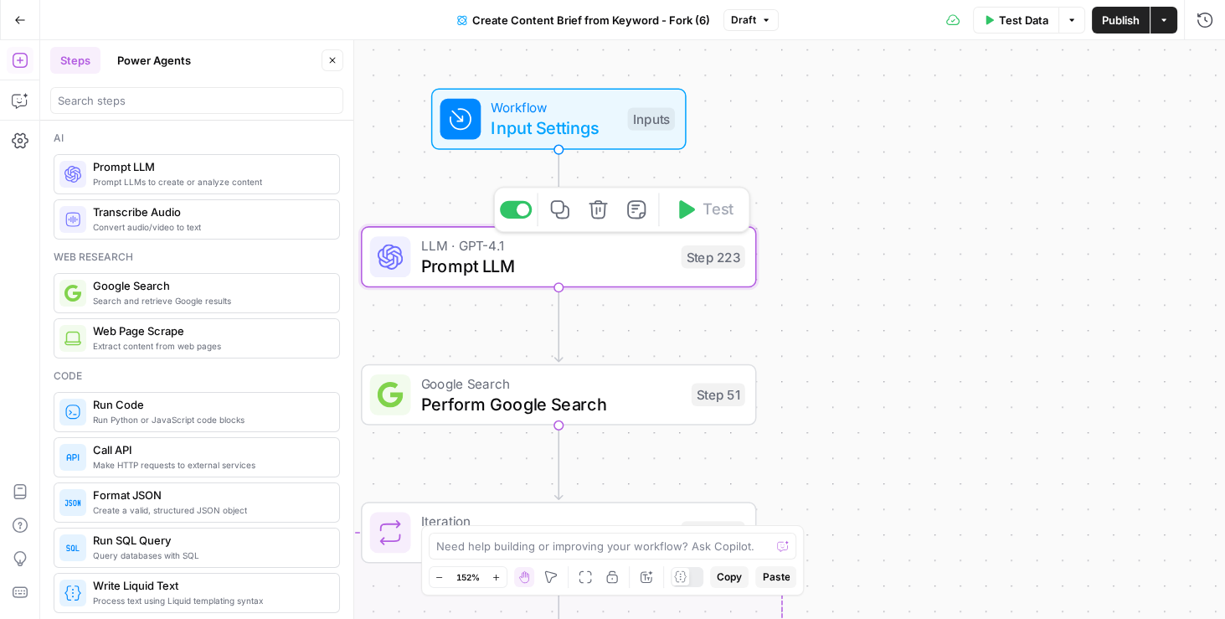
click at [605, 216] on icon "button" at bounding box center [598, 209] width 18 height 18
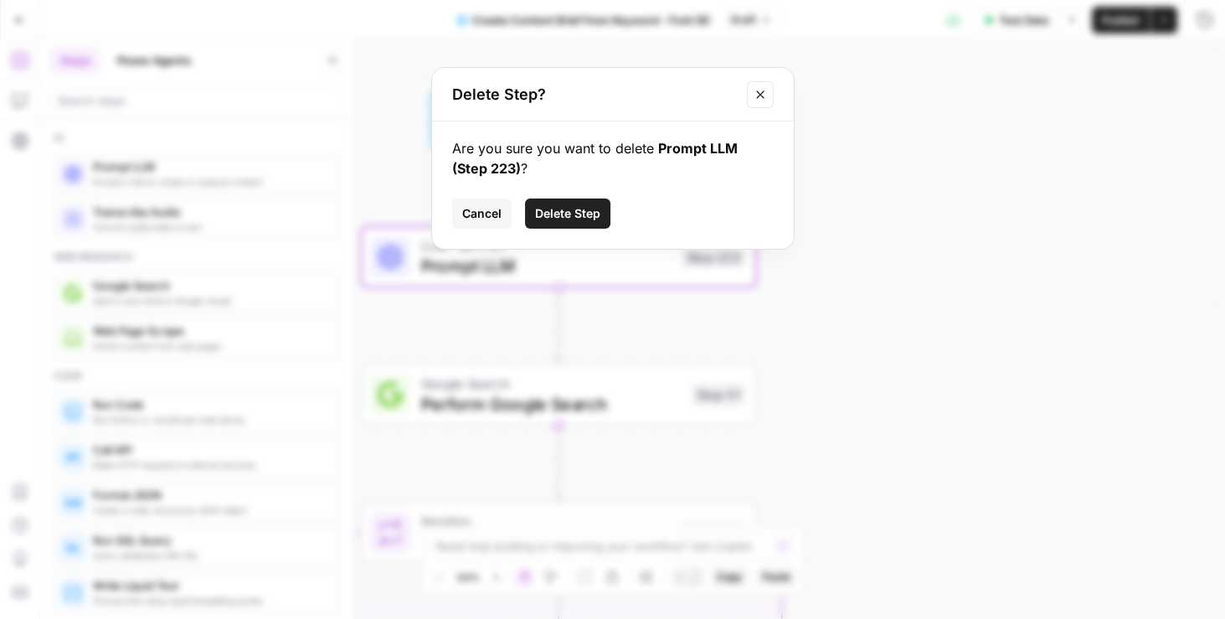
click at [591, 216] on span "Delete Step" at bounding box center [567, 213] width 65 height 17
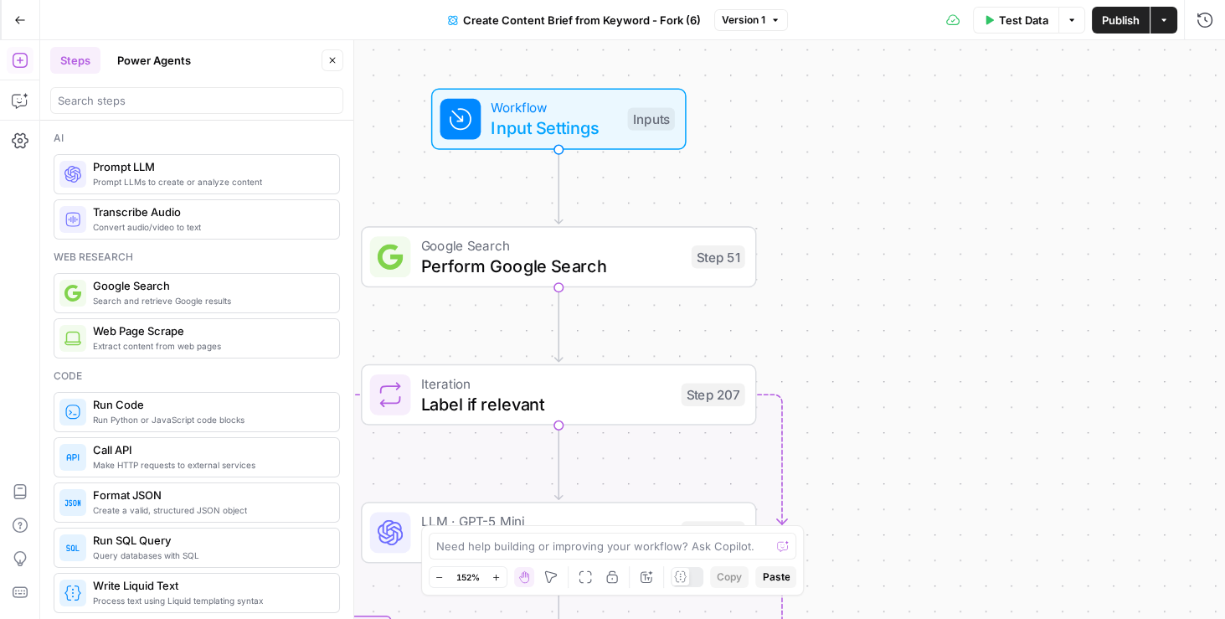
click at [326, 59] on button "Close" at bounding box center [332, 60] width 22 height 22
